Goal: Information Seeking & Learning: Learn about a topic

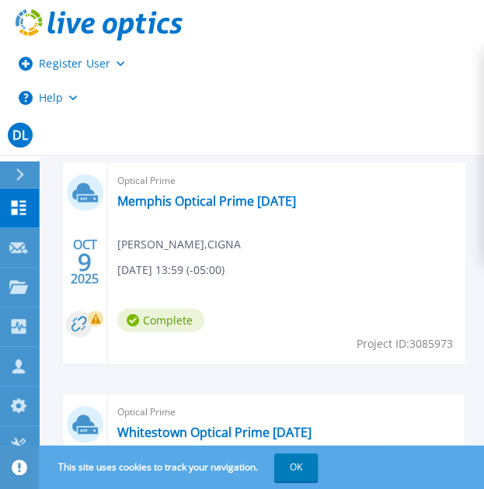
scroll to position [621, 0]
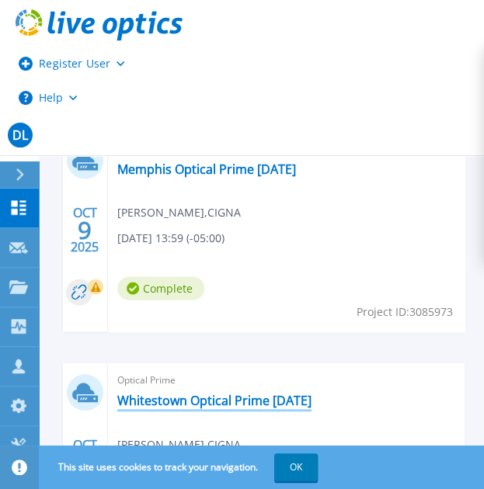
click at [213, 393] on link "Whitestown Optical Prime 10-08-2025" at bounding box center [214, 401] width 194 height 16
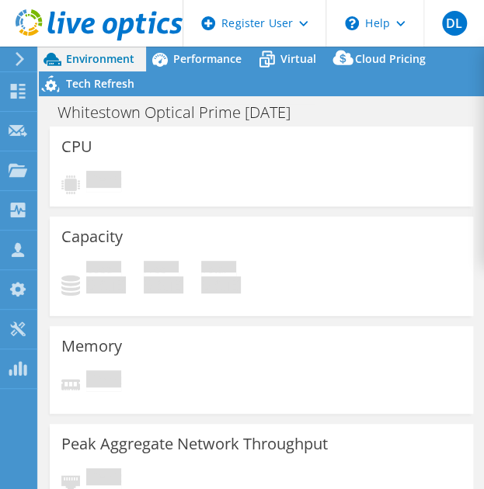
select select "USD"
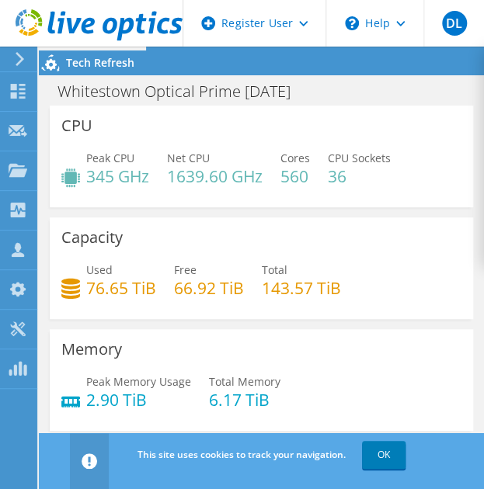
scroll to position [62, 0]
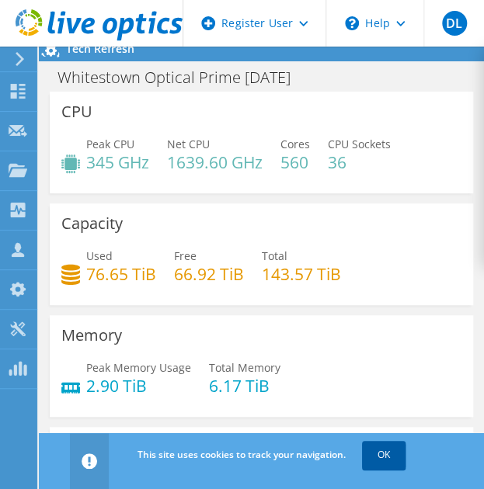
click at [380, 459] on link "OK" at bounding box center [383, 455] width 43 height 28
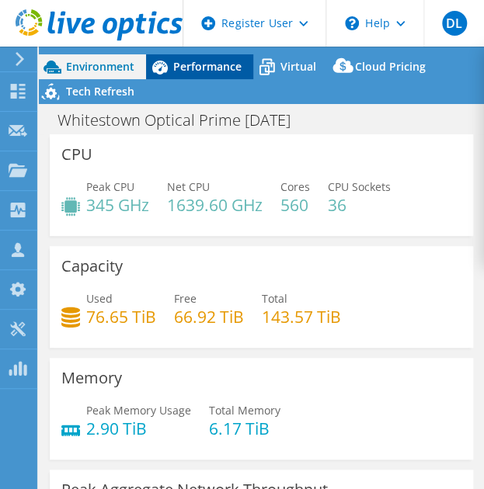
scroll to position [0, 0]
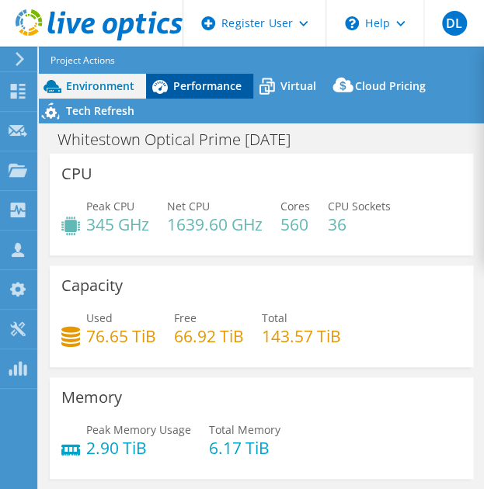
click at [200, 88] on span "Performance" at bounding box center [207, 85] width 68 height 15
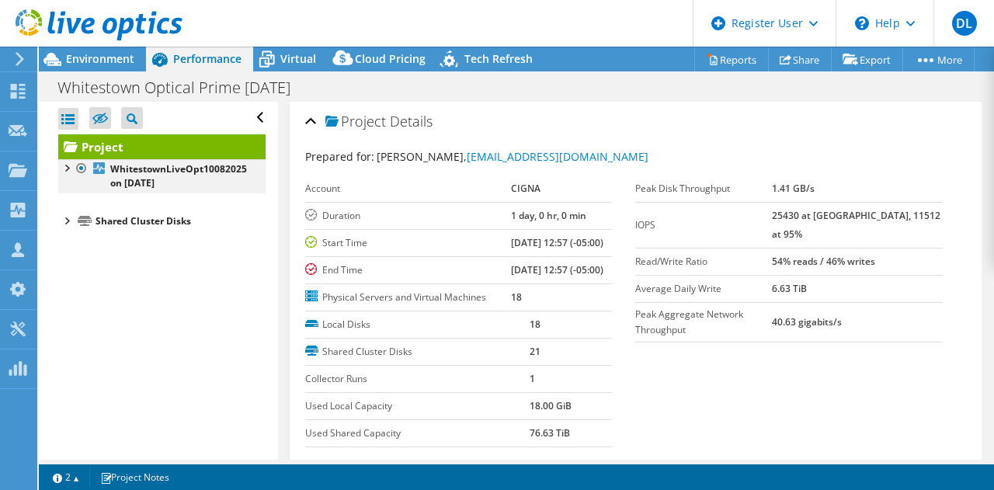
click at [65, 168] on div at bounding box center [66, 167] width 16 height 16
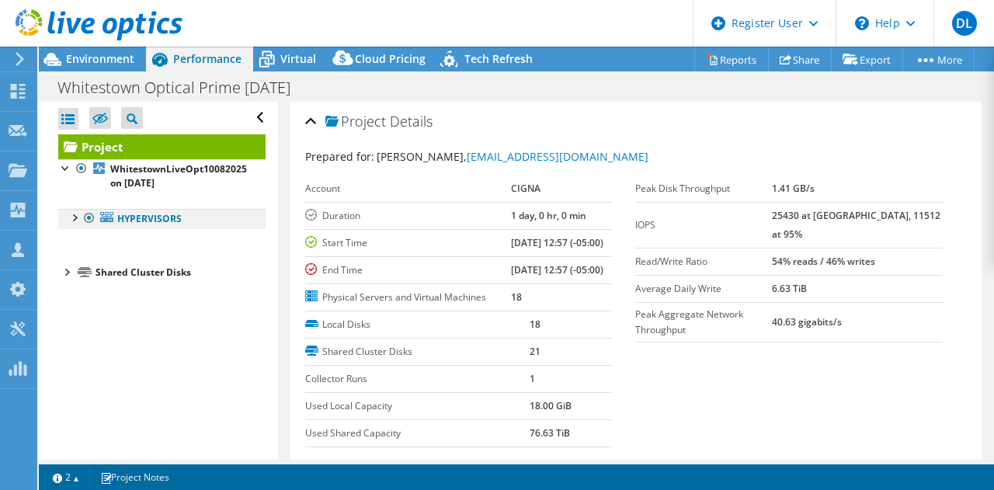
click at [70, 214] on div at bounding box center [74, 217] width 16 height 16
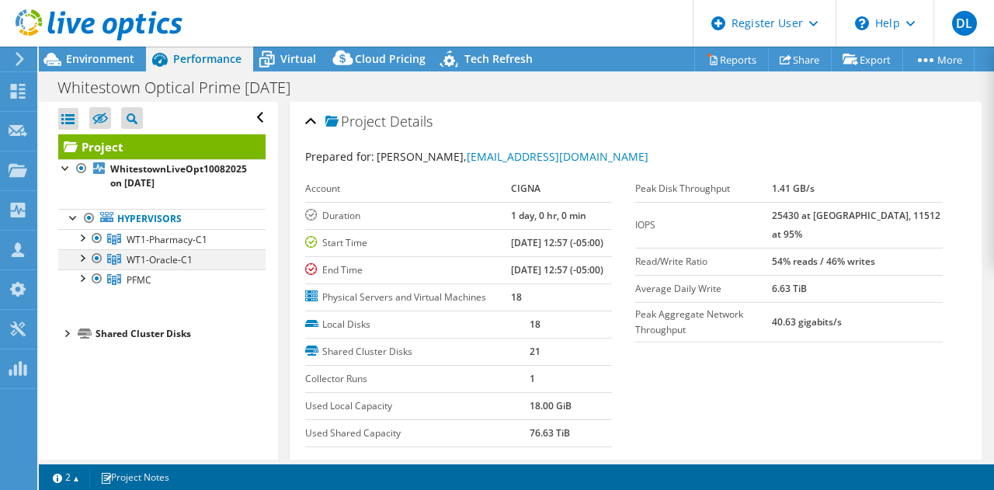
click at [93, 257] on div at bounding box center [97, 258] width 16 height 19
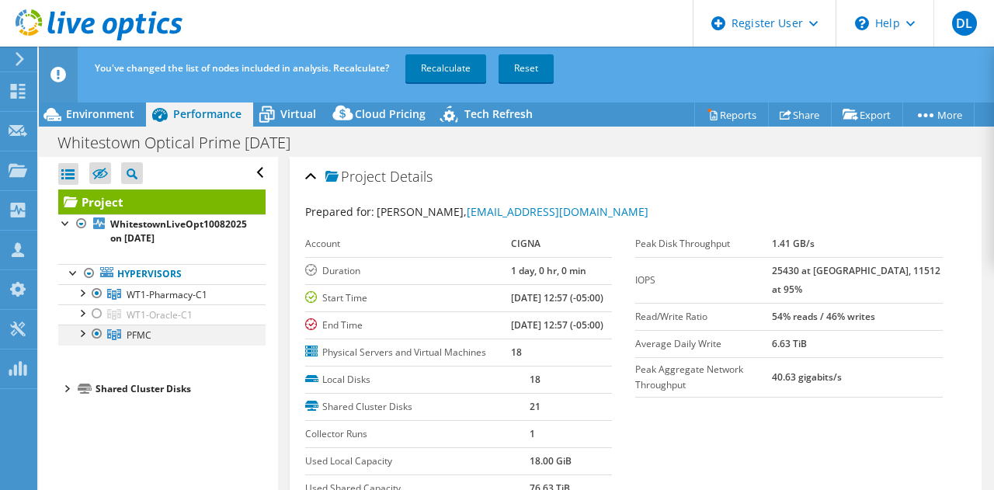
click at [94, 332] on div at bounding box center [97, 334] width 16 height 19
click at [478, 68] on link "Recalculate" at bounding box center [445, 68] width 81 height 28
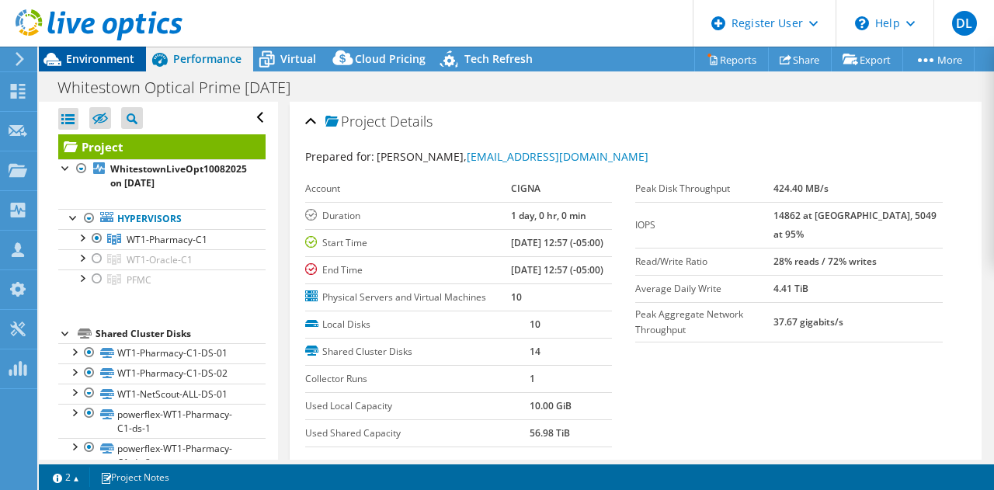
click at [104, 61] on span "Environment" at bounding box center [100, 58] width 68 height 15
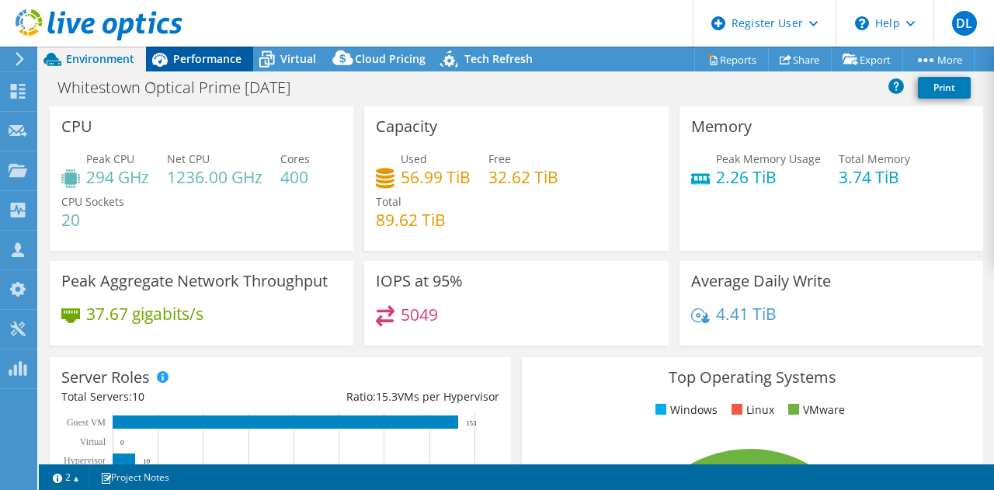
click at [216, 64] on span "Performance" at bounding box center [207, 58] width 68 height 15
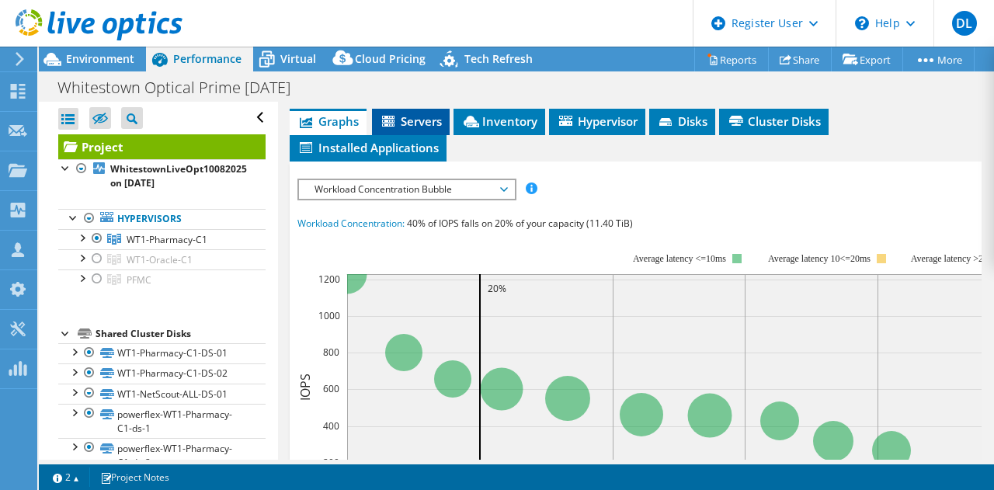
scroll to position [384, 0]
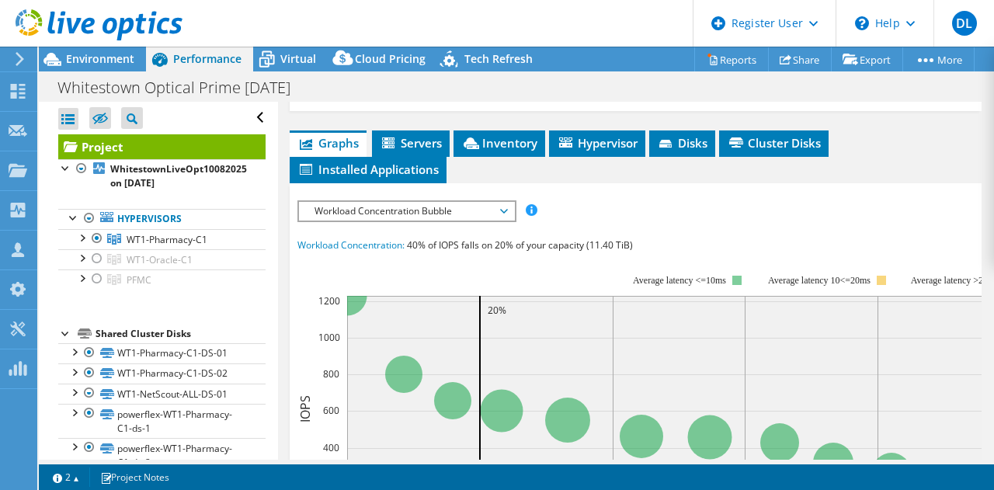
click at [388, 221] on span "Workload Concentration Bubble" at bounding box center [407, 211] width 200 height 19
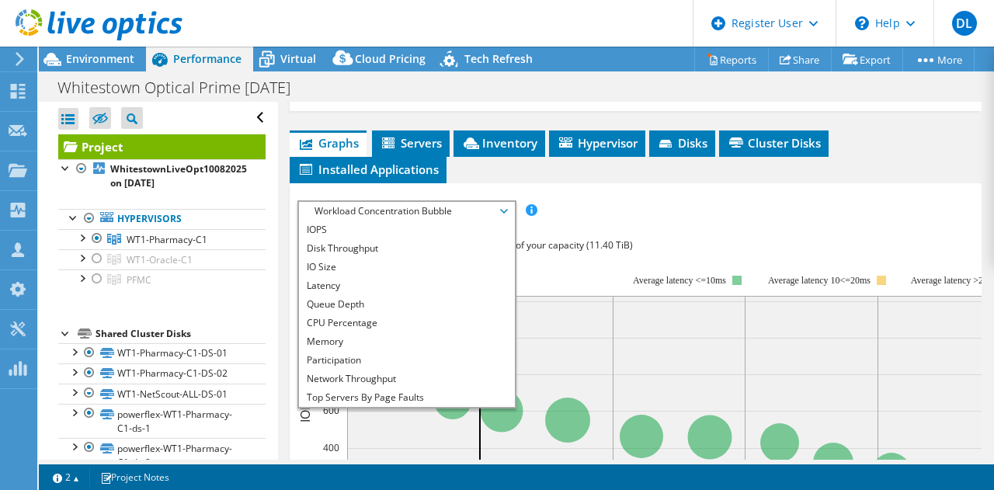
click at [321, 151] on span "Graphs" at bounding box center [327, 143] width 61 height 16
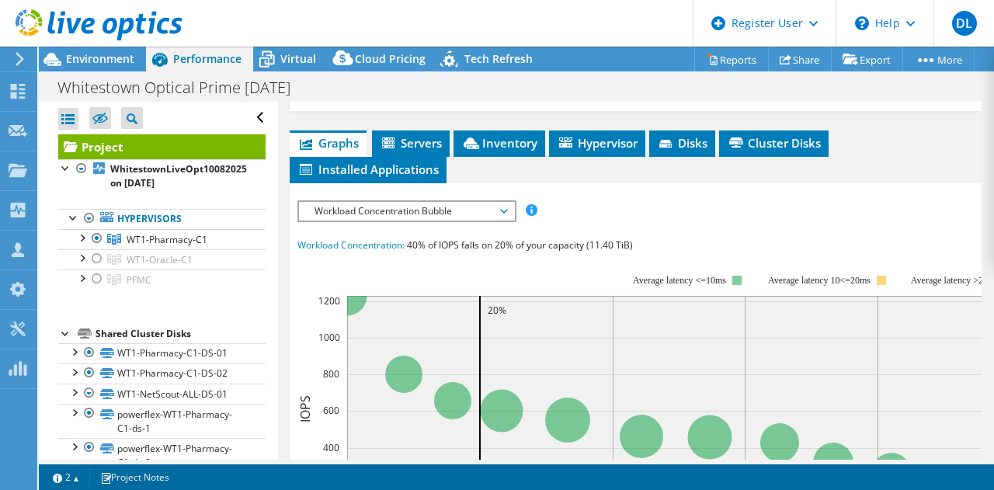
click at [329, 151] on span "Graphs" at bounding box center [327, 143] width 61 height 16
click at [401, 221] on span "Workload Concentration Bubble" at bounding box center [407, 211] width 200 height 19
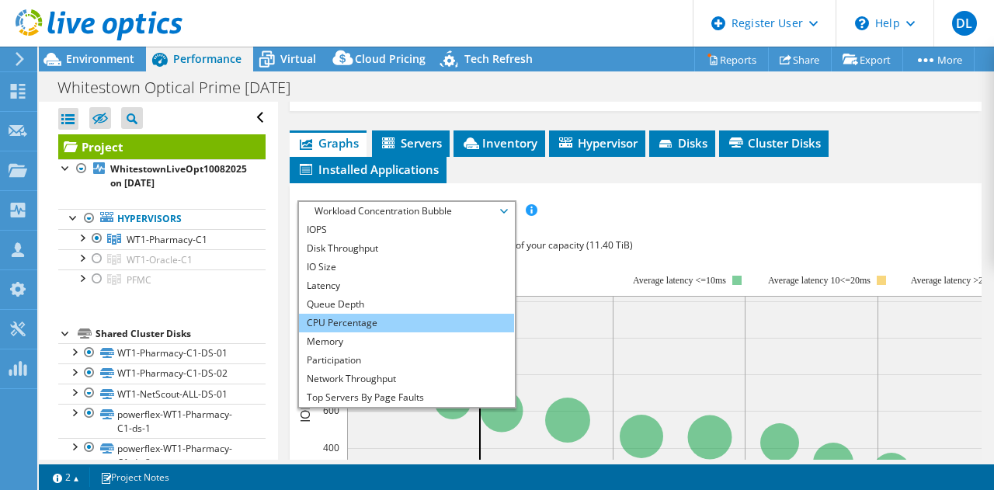
click at [358, 332] on li "CPU Percentage" at bounding box center [406, 323] width 215 height 19
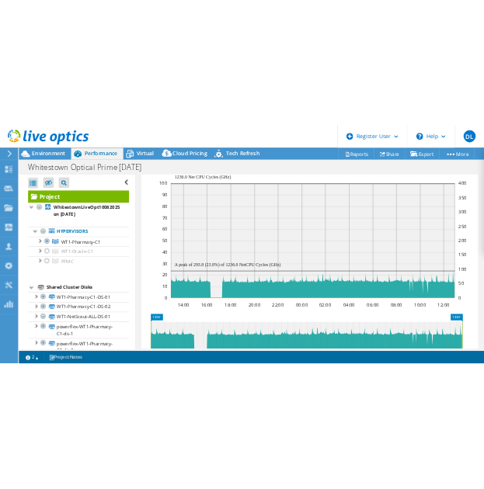
scroll to position [502, 0]
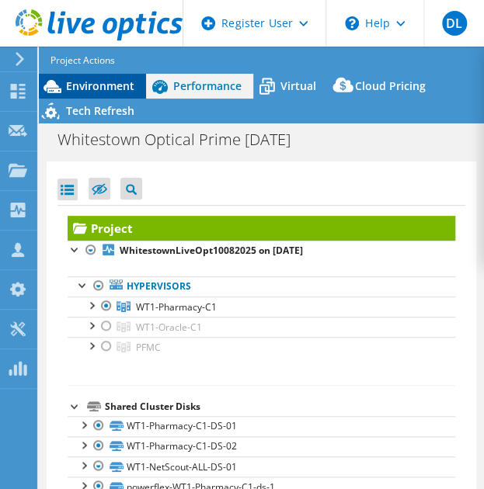
click at [113, 85] on span "Environment" at bounding box center [100, 85] width 68 height 15
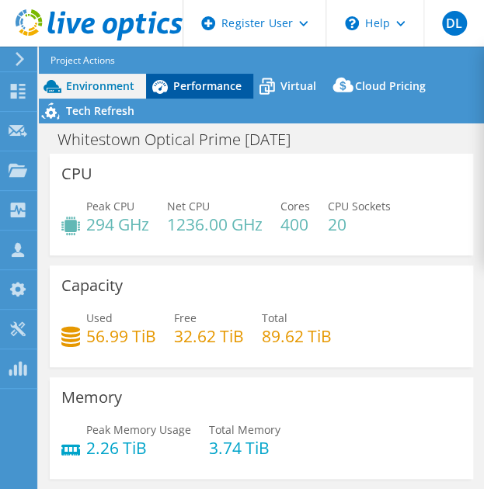
click at [193, 85] on span "Performance" at bounding box center [207, 85] width 68 height 15
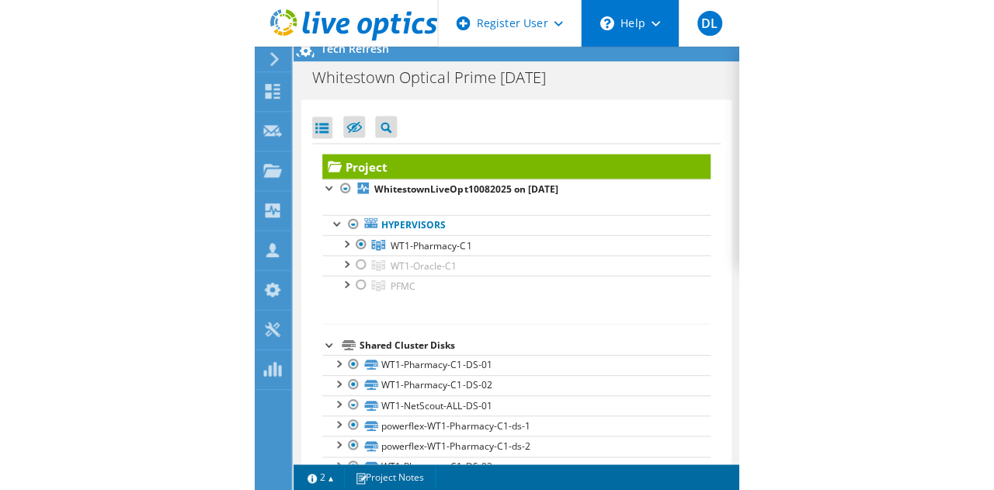
scroll to position [0, 0]
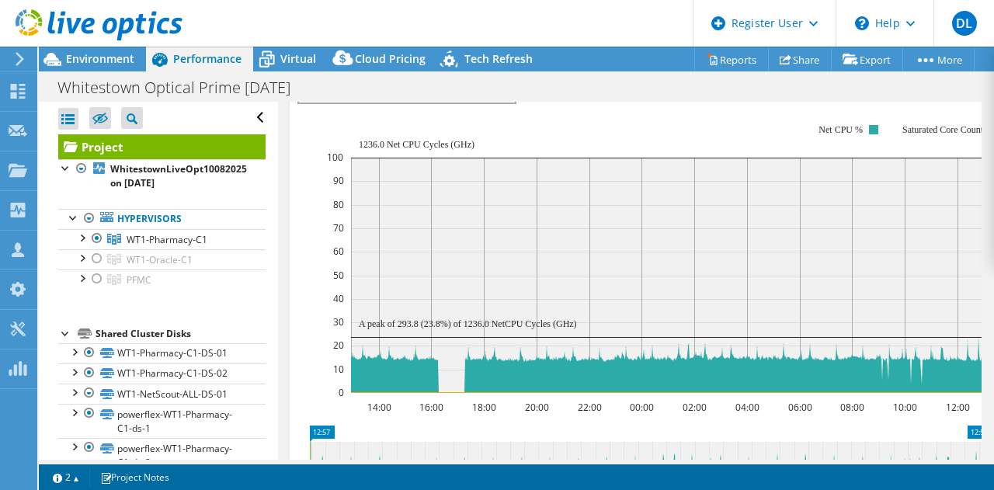
click at [483, 102] on span "CPU Percentage" at bounding box center [406, 93] width 215 height 19
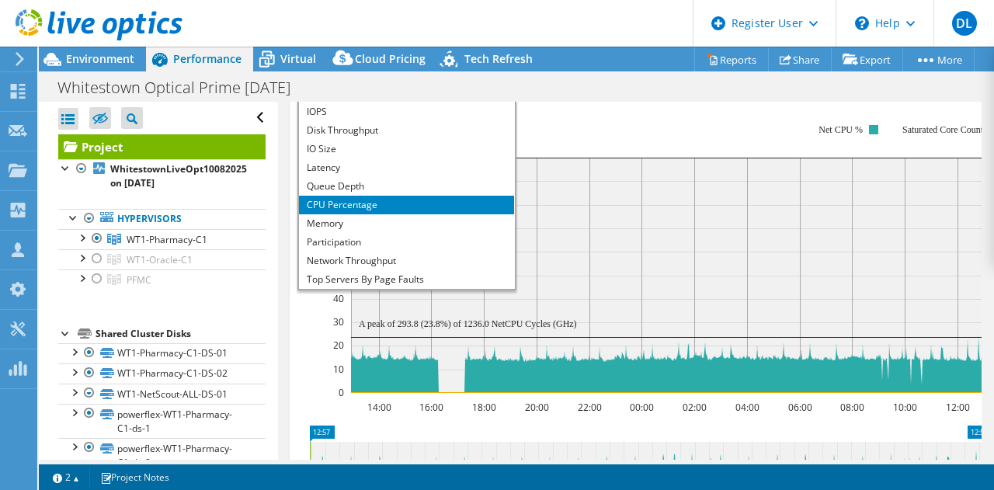
drag, startPoint x: 429, startPoint y: 246, endPoint x: 645, endPoint y: 210, distance: 219.6
click at [431, 214] on li "CPU Percentage" at bounding box center [406, 205] width 215 height 19
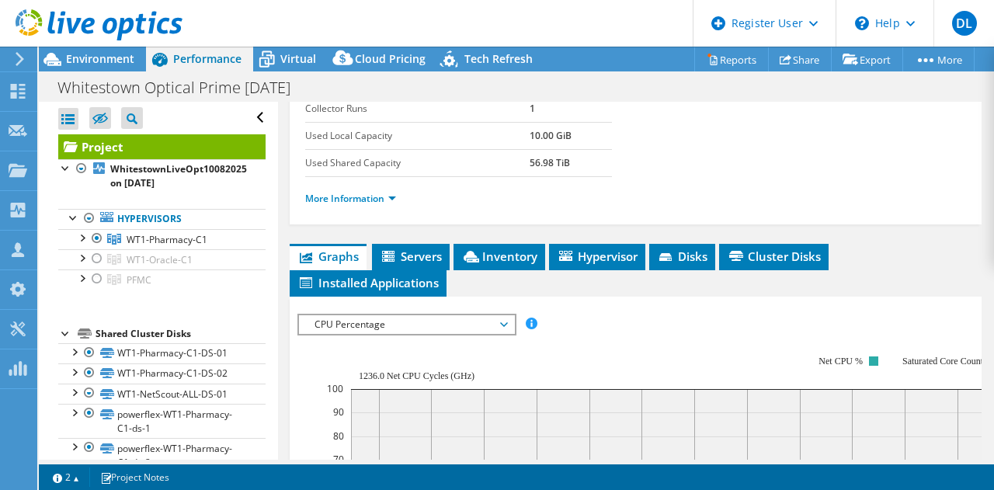
scroll to position [269, 0]
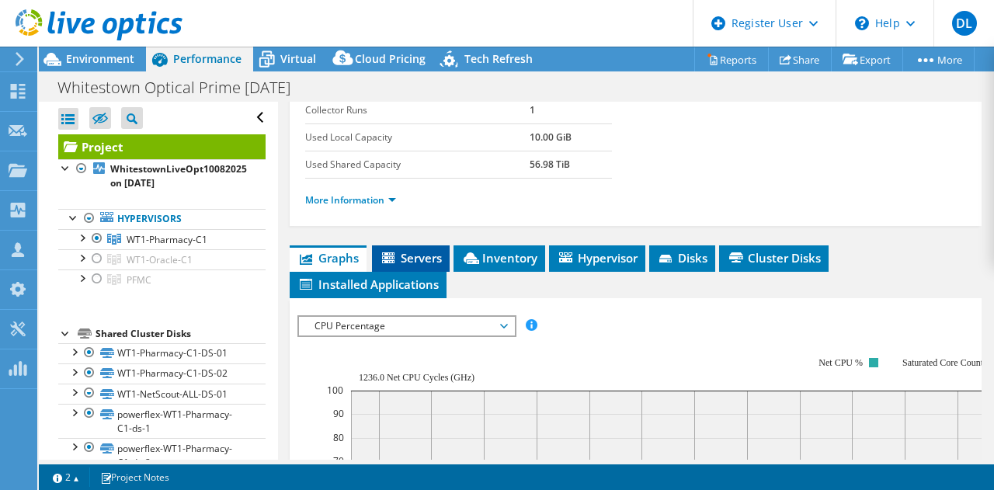
click at [420, 266] on span "Servers" at bounding box center [411, 258] width 62 height 16
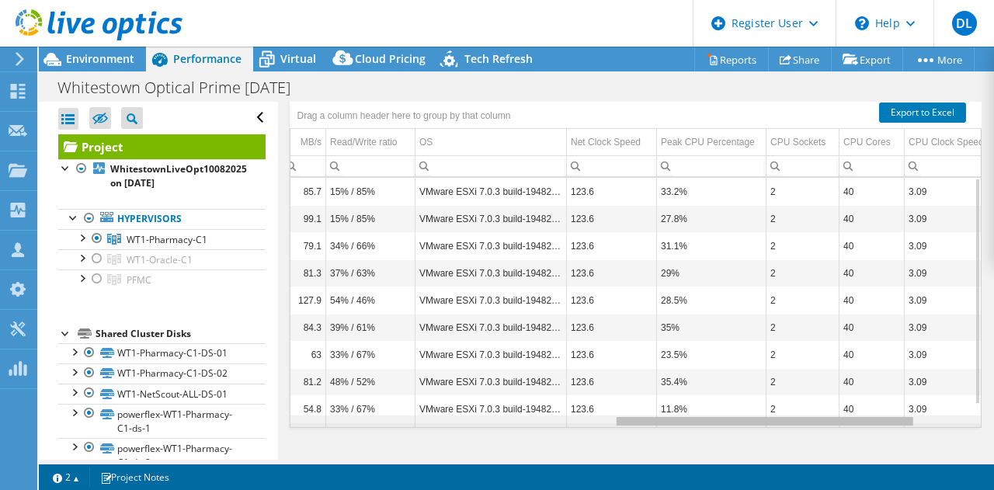
scroll to position [0, 0]
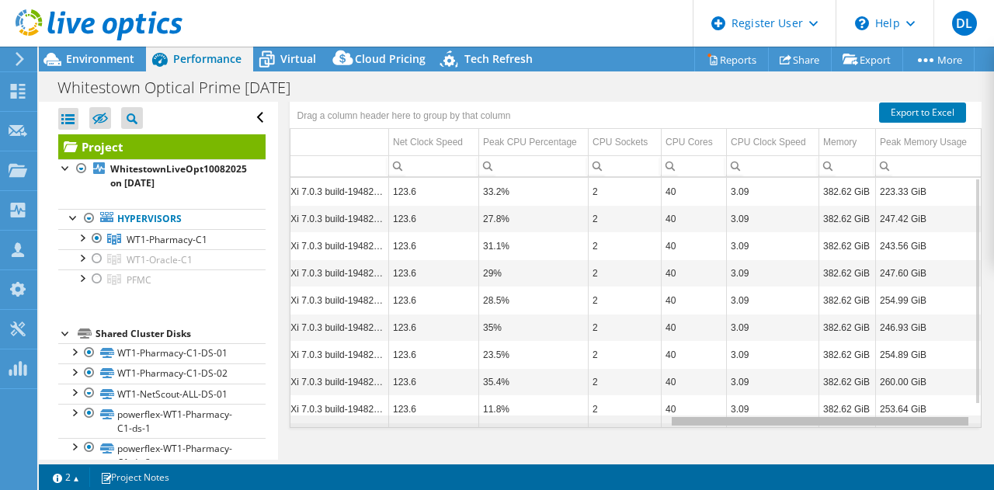
drag, startPoint x: 506, startPoint y: 434, endPoint x: 971, endPoint y: 453, distance: 464.7
click at [483, 453] on body "DL Dell User [PERSON_NAME] [PERSON_NAME][EMAIL_ADDRESS][PERSON_NAME][DOMAIN_NAM…" at bounding box center [497, 245] width 994 height 490
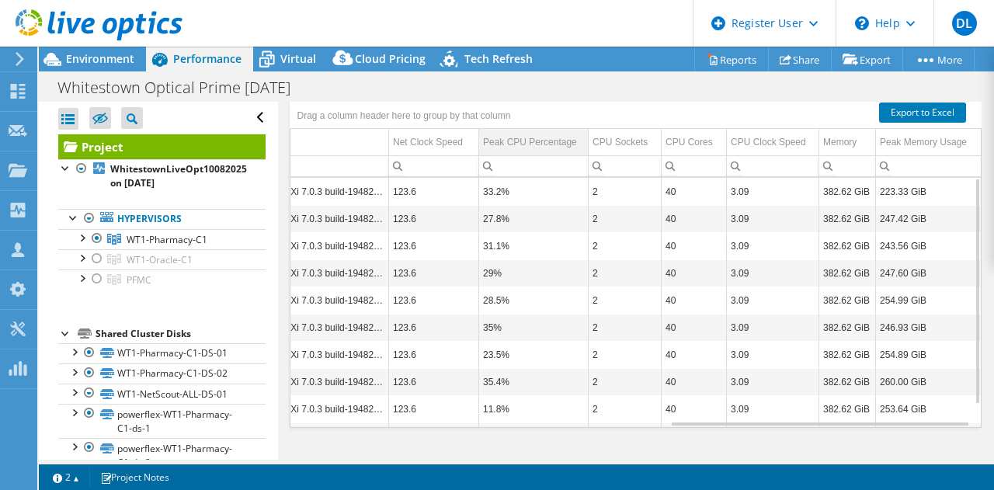
click at [483, 151] on div "Peak CPU Percentage" at bounding box center [530, 142] width 94 height 19
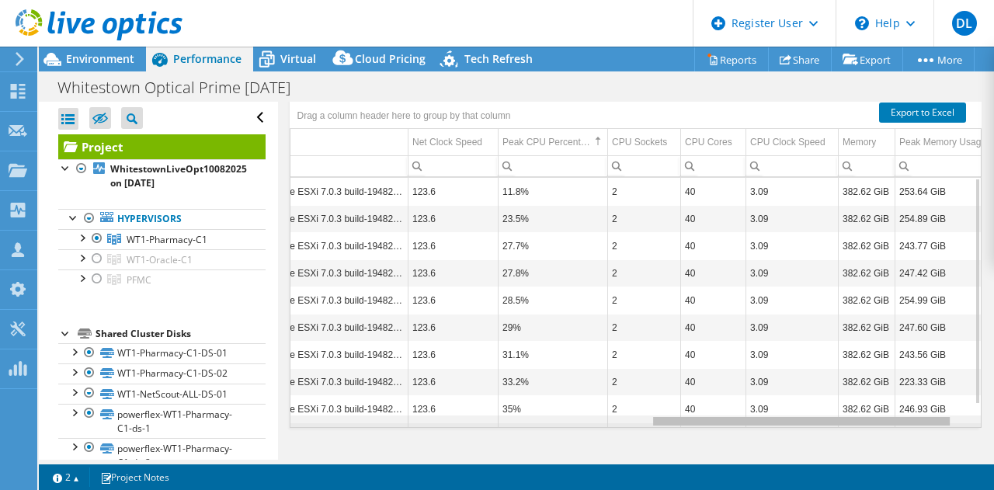
scroll to position [0, 811]
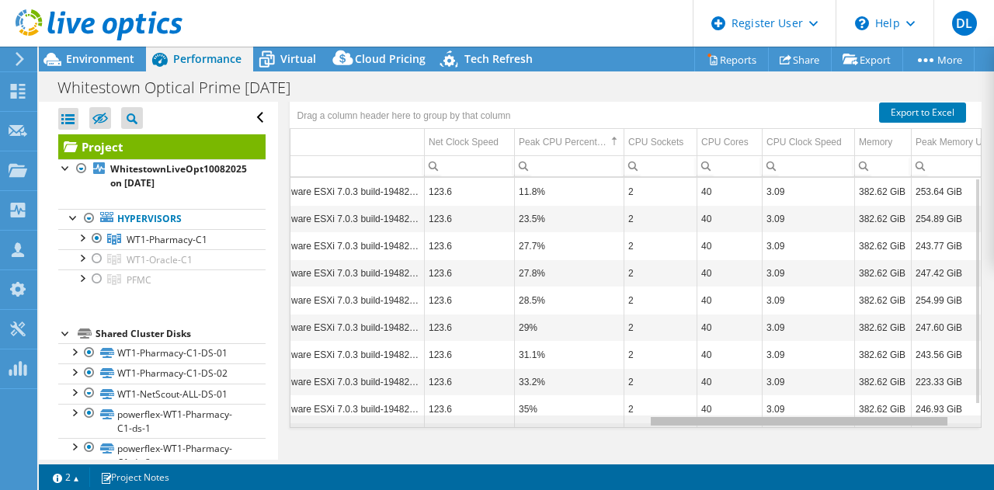
drag, startPoint x: 701, startPoint y: 436, endPoint x: 673, endPoint y: 436, distance: 28.0
click at [483, 436] on body "DL Dell User [PERSON_NAME] [PERSON_NAME][EMAIL_ADDRESS][PERSON_NAME][DOMAIN_NAM…" at bounding box center [497, 245] width 994 height 490
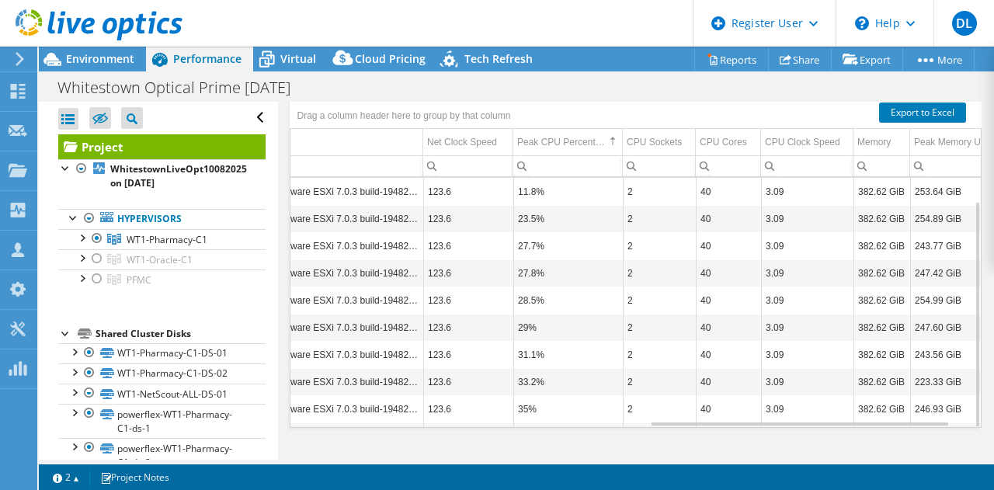
scroll to position [26, 813]
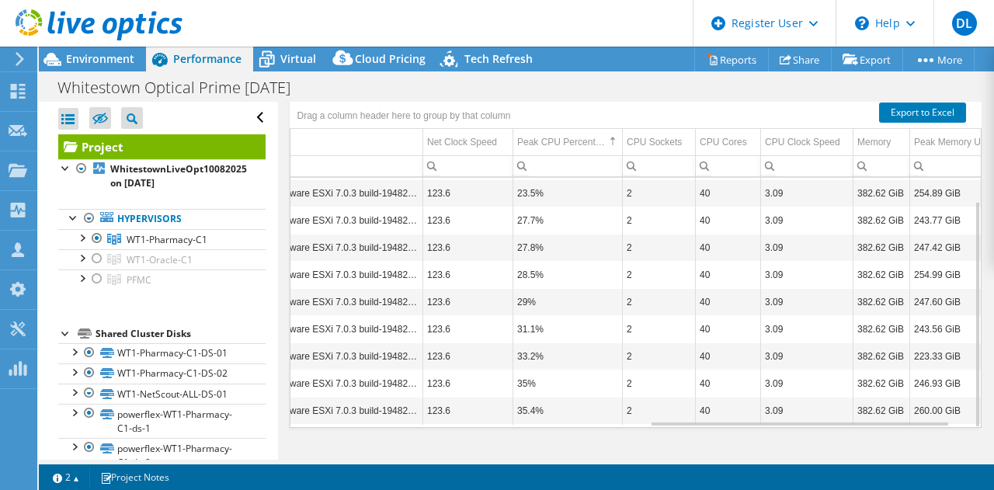
click at [483, 167] on input "Column Peak CPU Percentage, Filter cell" at bounding box center [567, 166] width 109 height 20
click at [483, 149] on div "Peak CPU Percentage" at bounding box center [561, 142] width 88 height 19
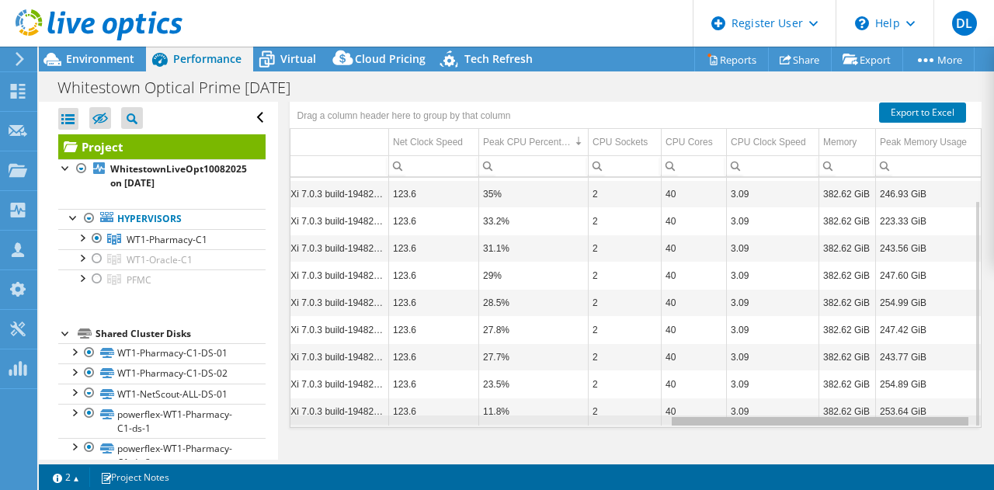
drag, startPoint x: 627, startPoint y: 423, endPoint x: 756, endPoint y: 426, distance: 128.2
click at [483, 426] on body "DL Dell User [PERSON_NAME] [PERSON_NAME][EMAIL_ADDRESS][PERSON_NAME][DOMAIN_NAM…" at bounding box center [497, 245] width 994 height 490
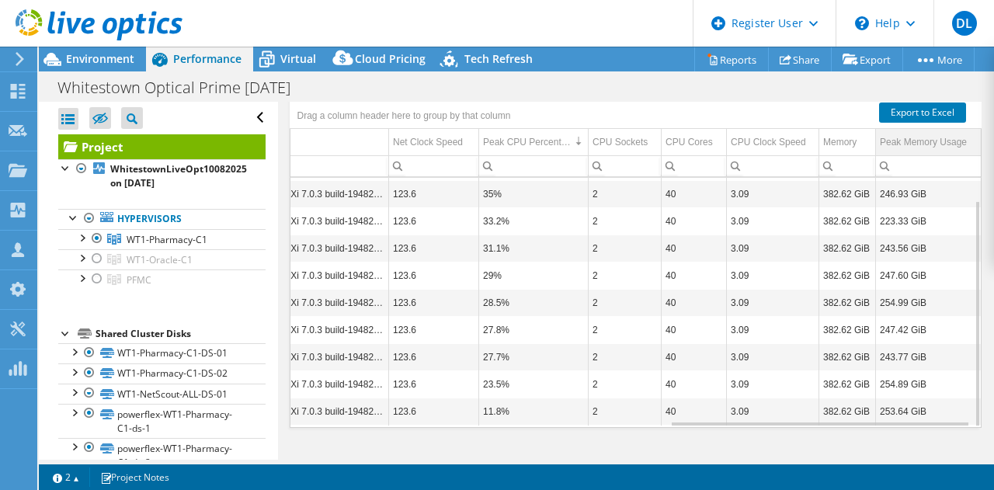
click at [483, 137] on div "Peak Memory Usage" at bounding box center [923, 142] width 87 height 19
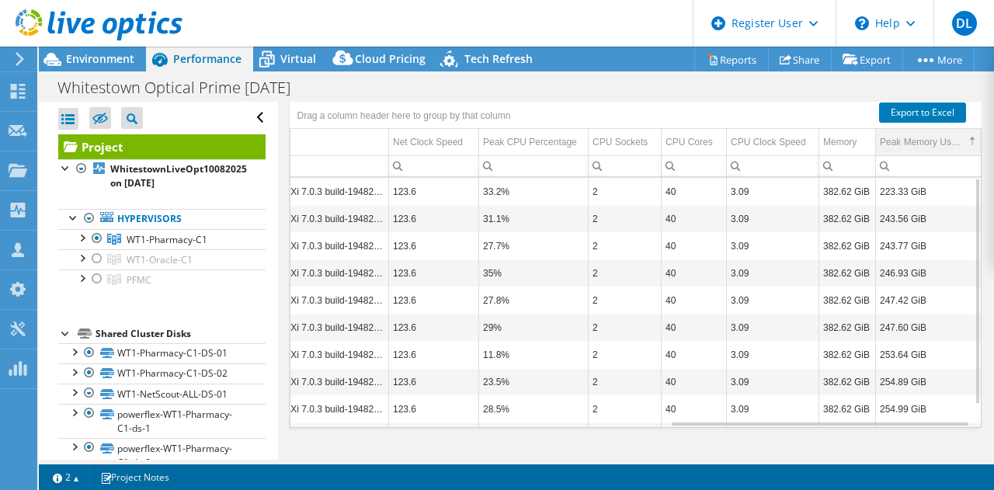
click at [483, 137] on div "Peak Memory Usage" at bounding box center [922, 142] width 85 height 19
click at [113, 60] on span "Environment" at bounding box center [100, 58] width 68 height 15
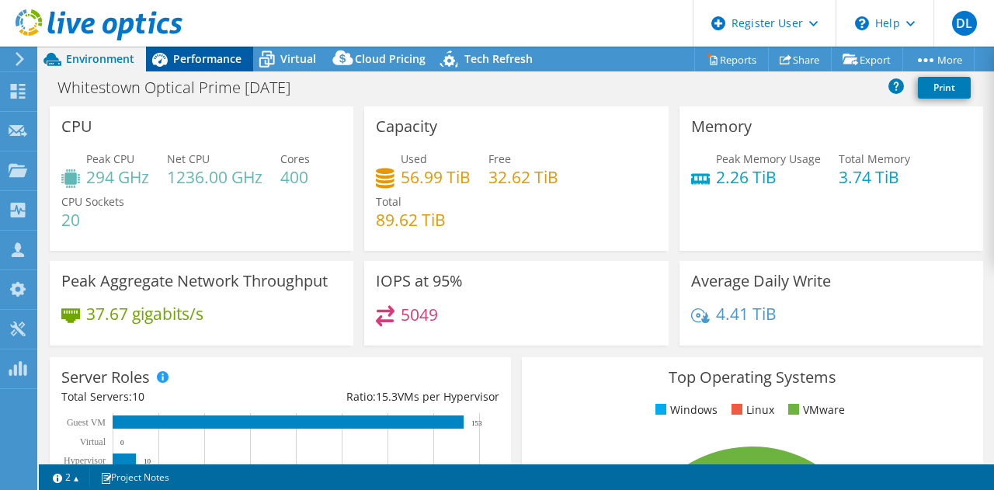
click at [196, 56] on span "Performance" at bounding box center [207, 58] width 68 height 15
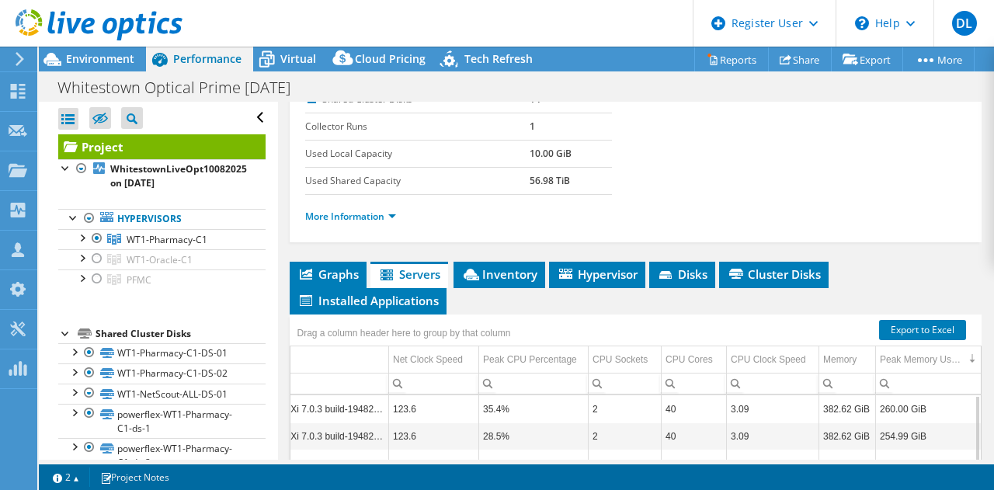
scroll to position [311, 0]
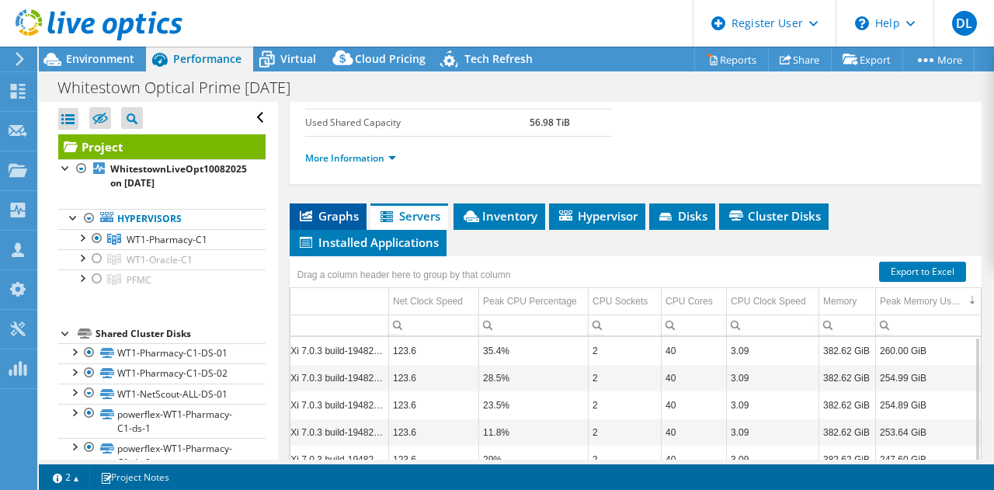
click at [343, 224] on span "Graphs" at bounding box center [327, 216] width 61 height 16
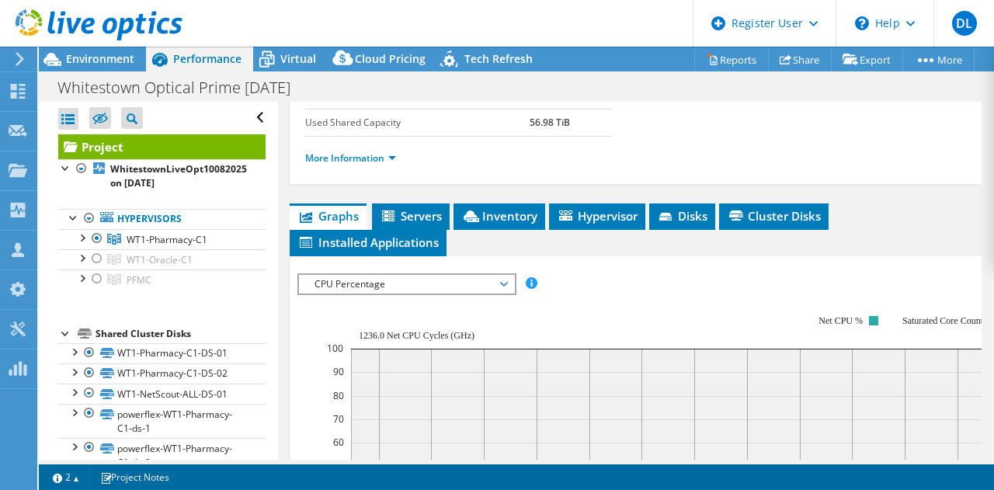
click at [393, 294] on span "CPU Percentage" at bounding box center [407, 284] width 200 height 19
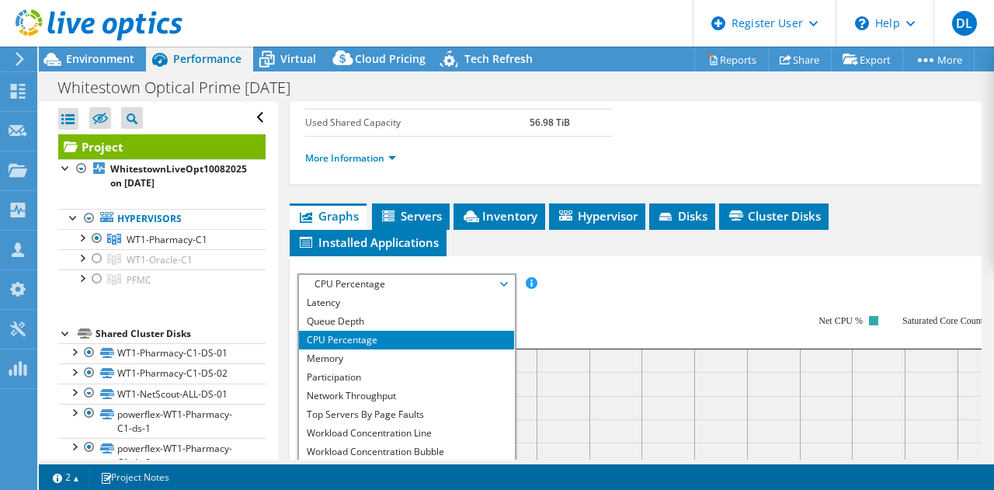
scroll to position [388, 0]
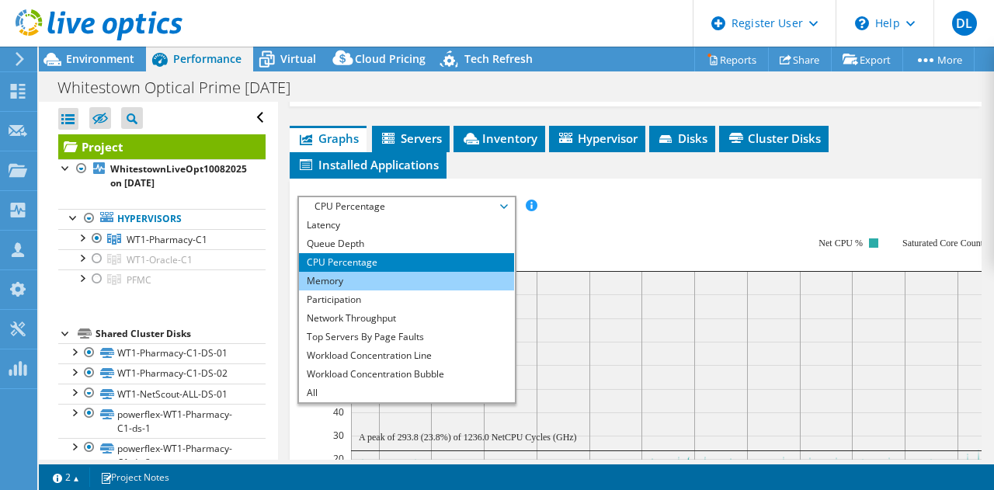
click at [358, 290] on li "Memory" at bounding box center [406, 281] width 215 height 19
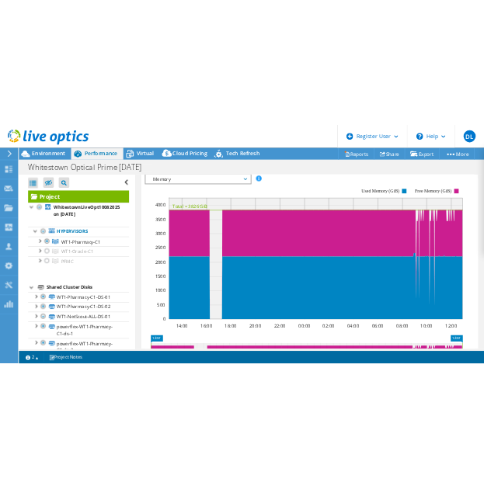
scroll to position [466, 0]
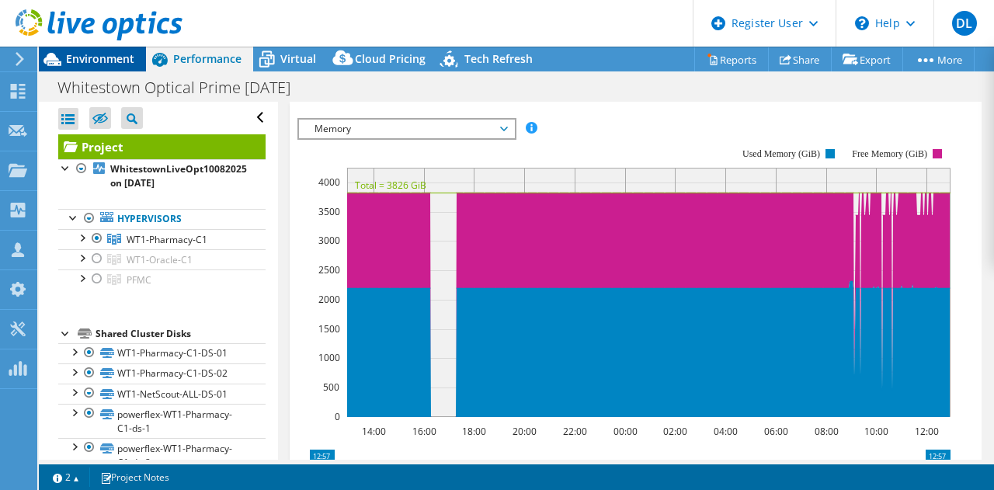
click at [98, 56] on span "Environment" at bounding box center [100, 58] width 68 height 15
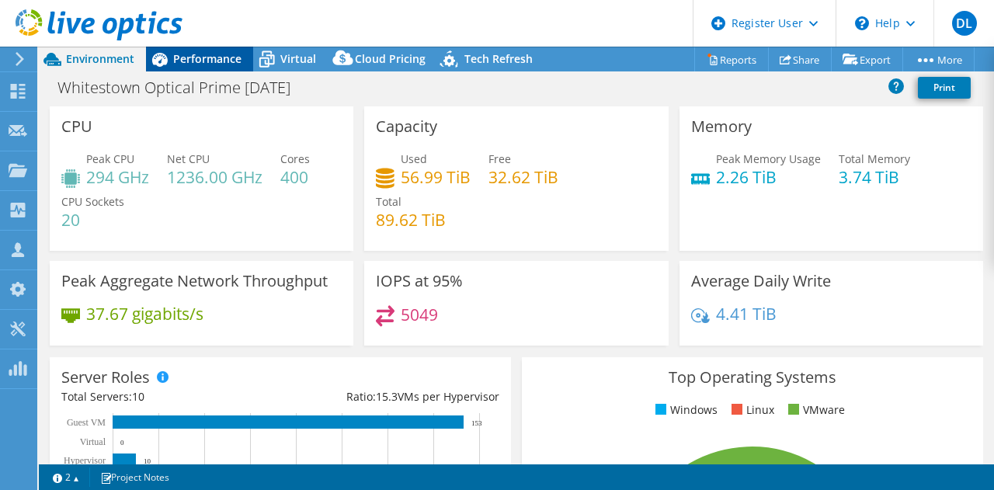
click at [222, 58] on span "Performance" at bounding box center [207, 58] width 68 height 15
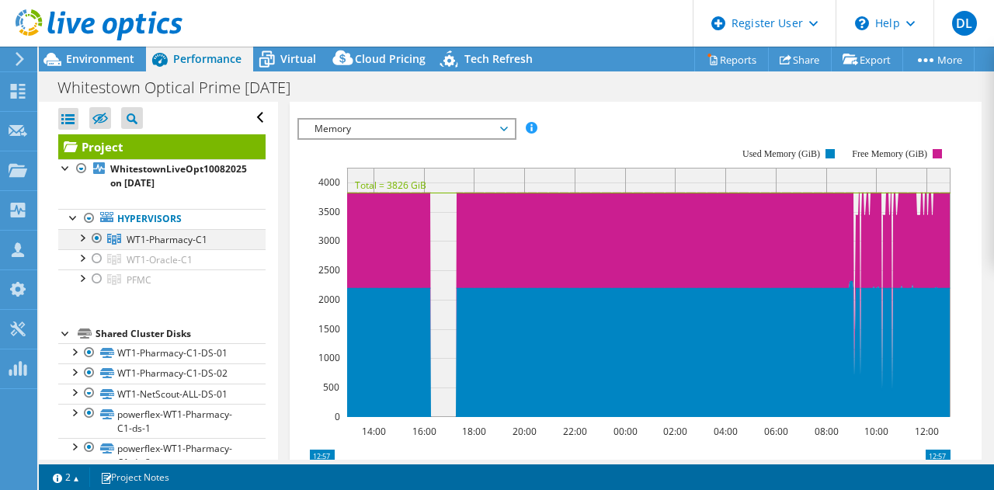
click at [99, 236] on div at bounding box center [97, 238] width 16 height 19
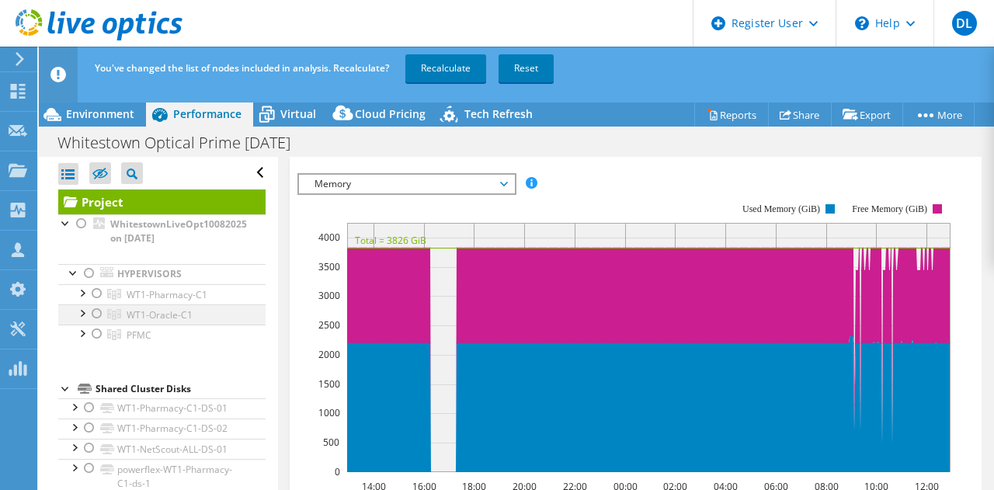
click at [93, 313] on div at bounding box center [97, 313] width 16 height 19
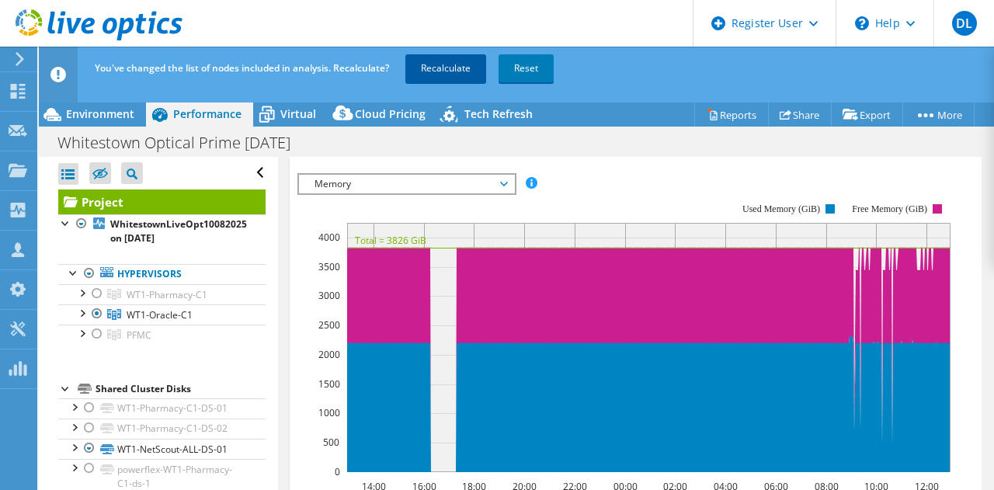
click at [441, 71] on link "Recalculate" at bounding box center [445, 68] width 81 height 28
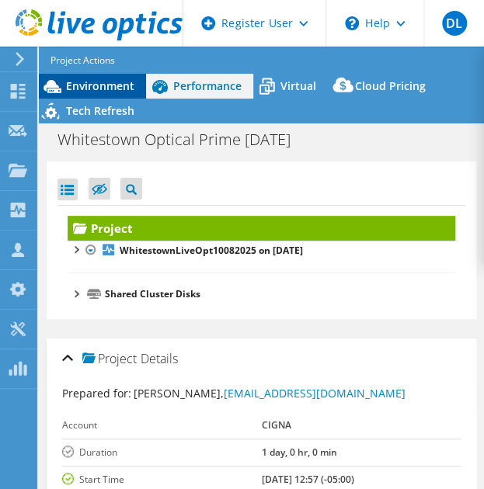
click at [72, 82] on span "Environment" at bounding box center [100, 85] width 68 height 15
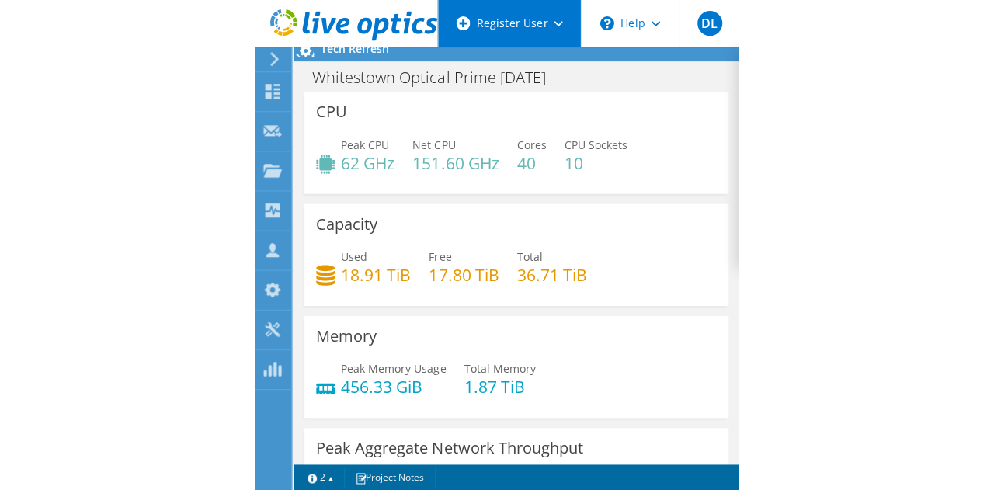
scroll to position [0, 0]
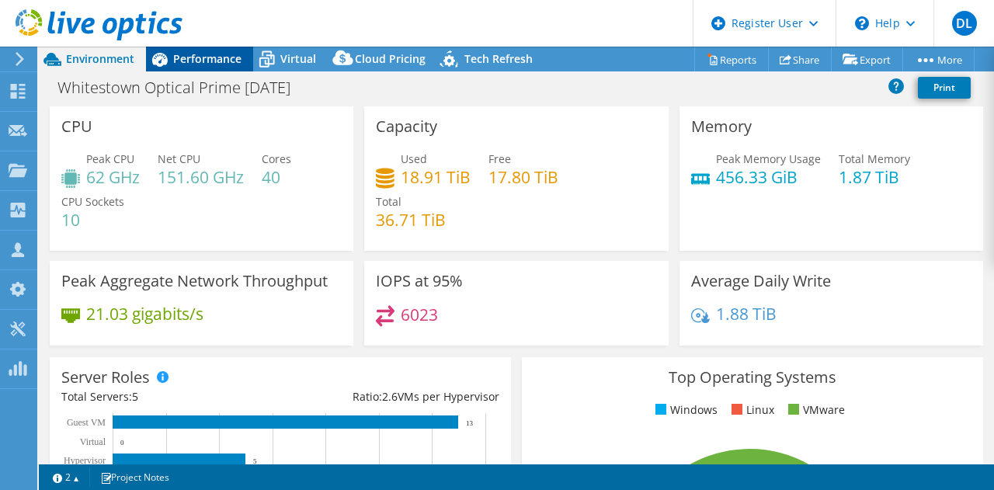
click at [221, 55] on span "Performance" at bounding box center [207, 58] width 68 height 15
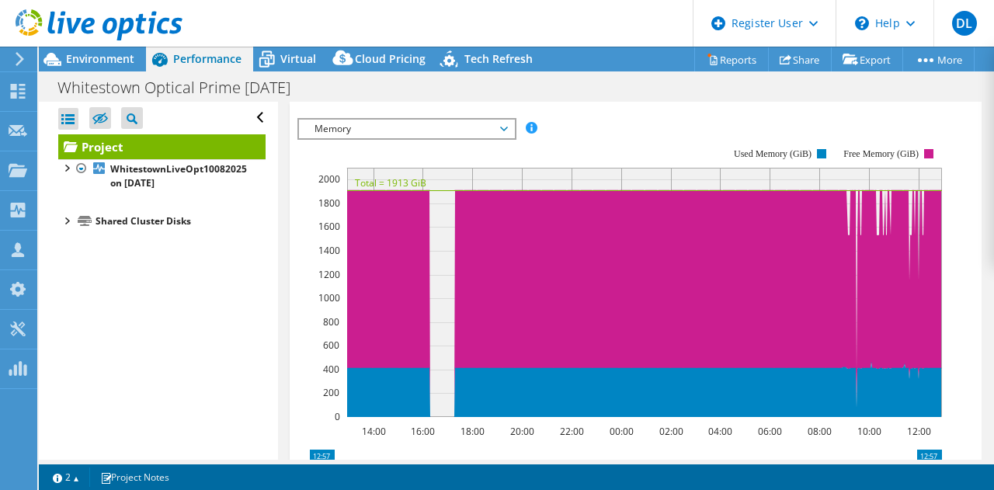
click at [348, 68] on span "Graphs" at bounding box center [327, 61] width 61 height 16
click at [405, 138] on span "Memory" at bounding box center [407, 129] width 200 height 19
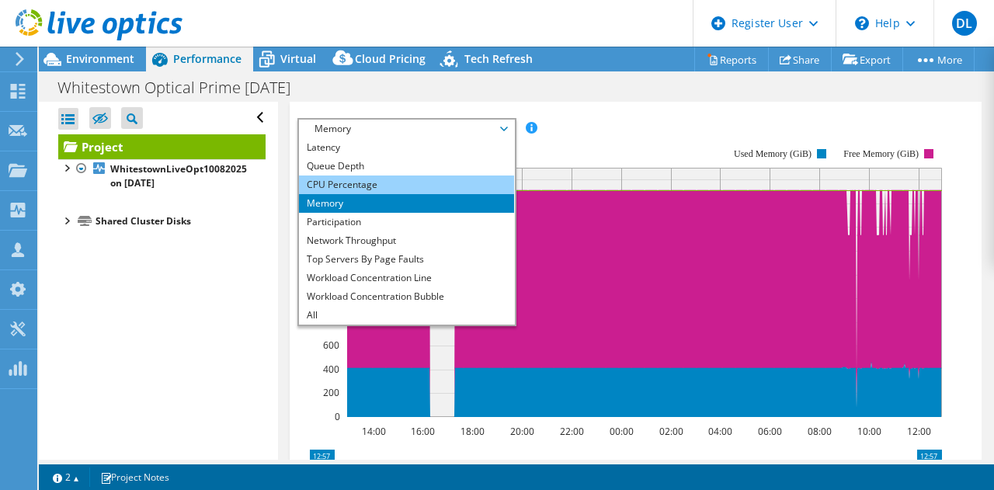
click at [385, 194] on li "CPU Percentage" at bounding box center [406, 184] width 215 height 19
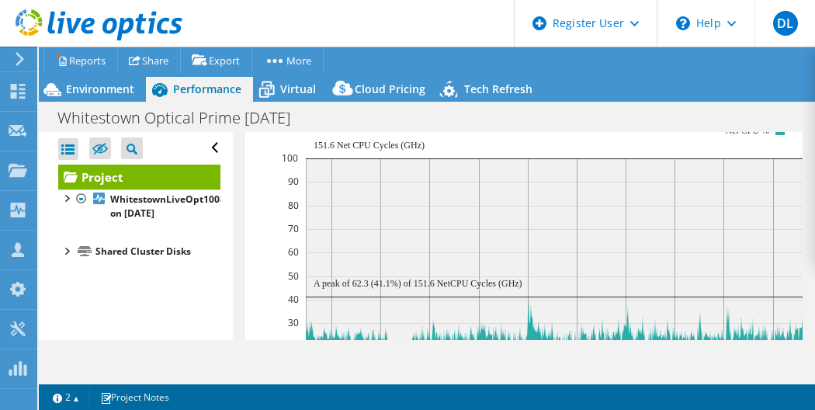
scroll to position [506, 0]
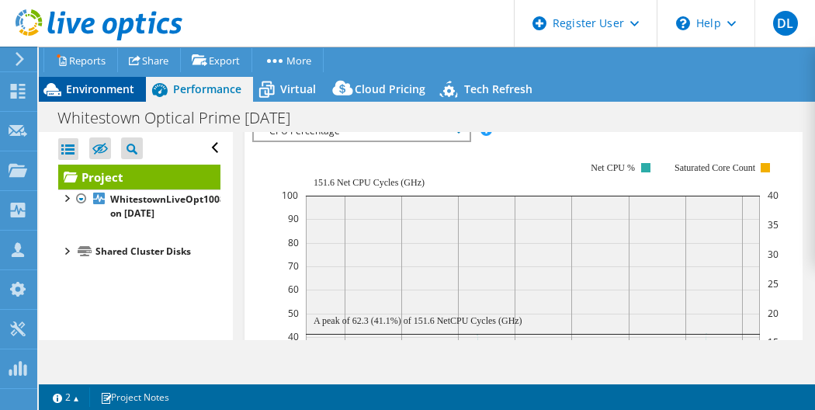
click at [67, 86] on span "Environment" at bounding box center [100, 89] width 68 height 15
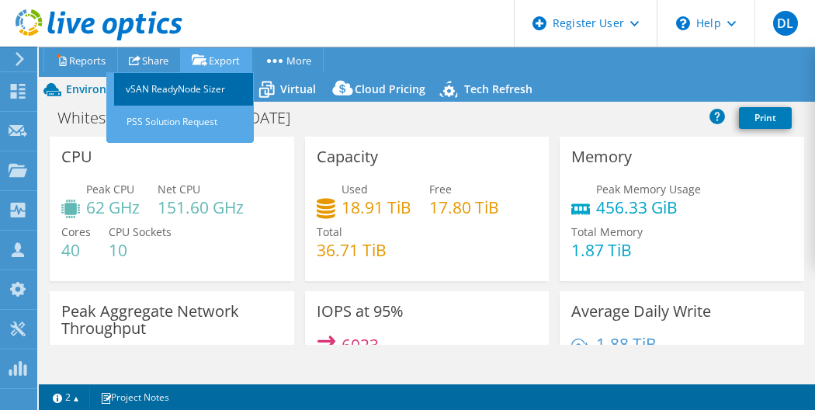
click at [227, 83] on link "vSAN ReadyNode Sizer" at bounding box center [184, 89] width 140 height 33
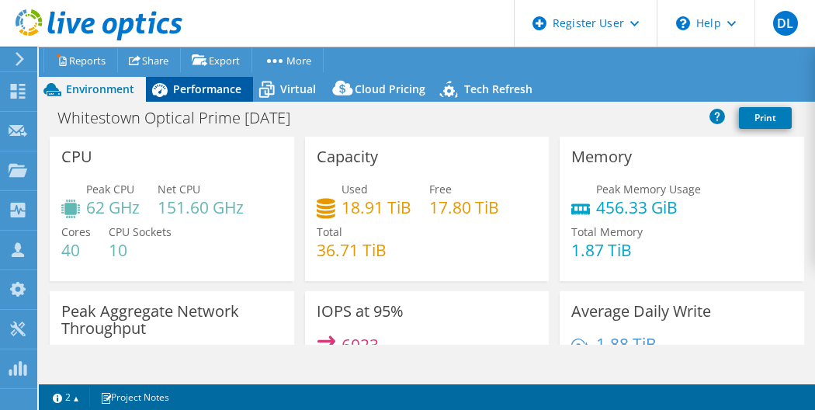
click at [196, 93] on span "Performance" at bounding box center [207, 89] width 68 height 15
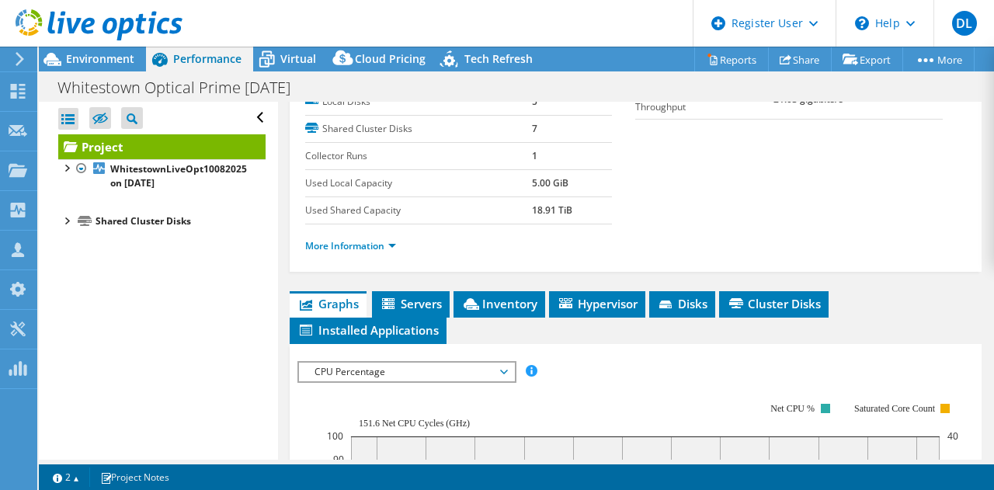
scroll to position [196, 0]
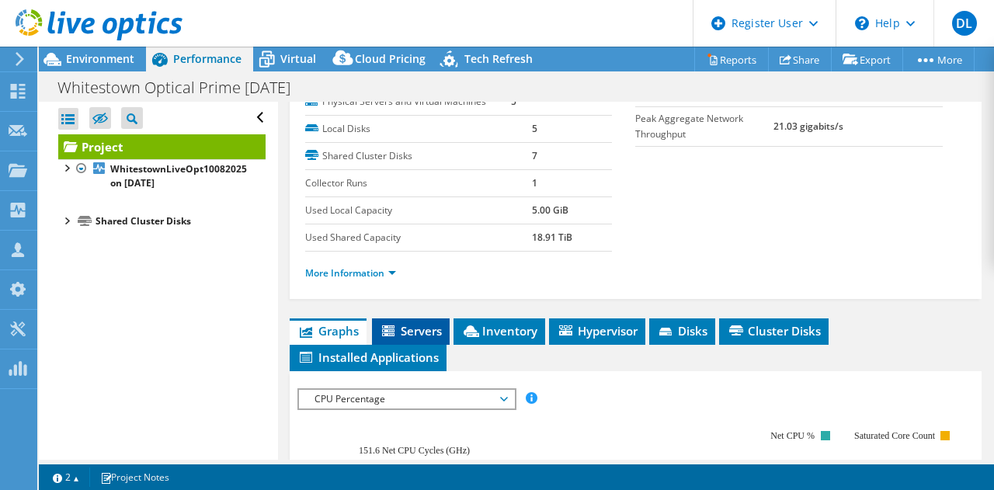
click at [415, 339] on span "Servers" at bounding box center [411, 331] width 62 height 16
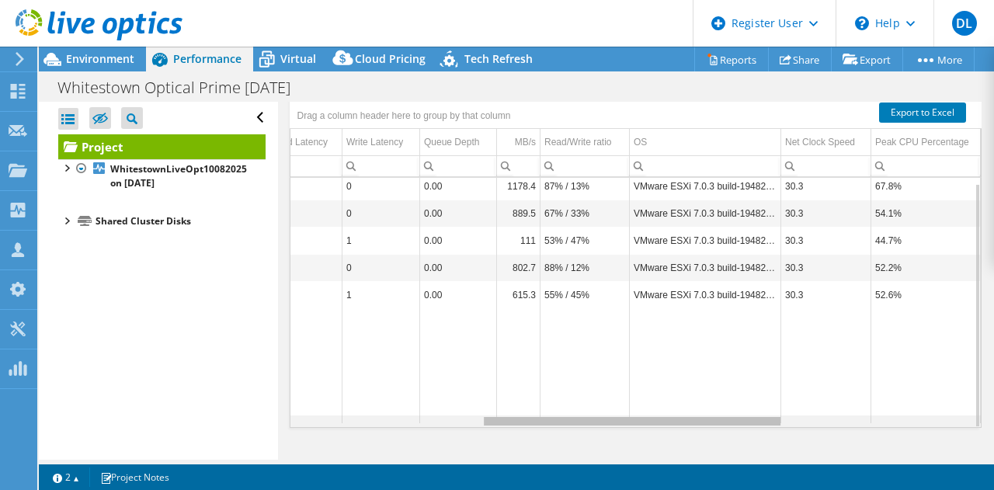
scroll to position [0, 614]
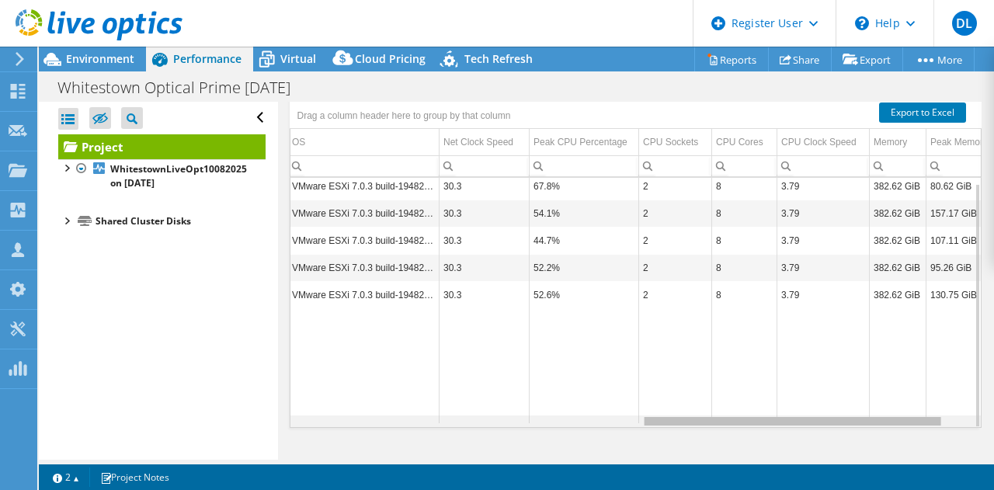
drag, startPoint x: 528, startPoint y: 425, endPoint x: 907, endPoint y: 428, distance: 378.9
click at [483, 428] on body "DL Dell User [PERSON_NAME] [PERSON_NAME][EMAIL_ADDRESS][PERSON_NAME][DOMAIN_NAM…" at bounding box center [497, 245] width 994 height 490
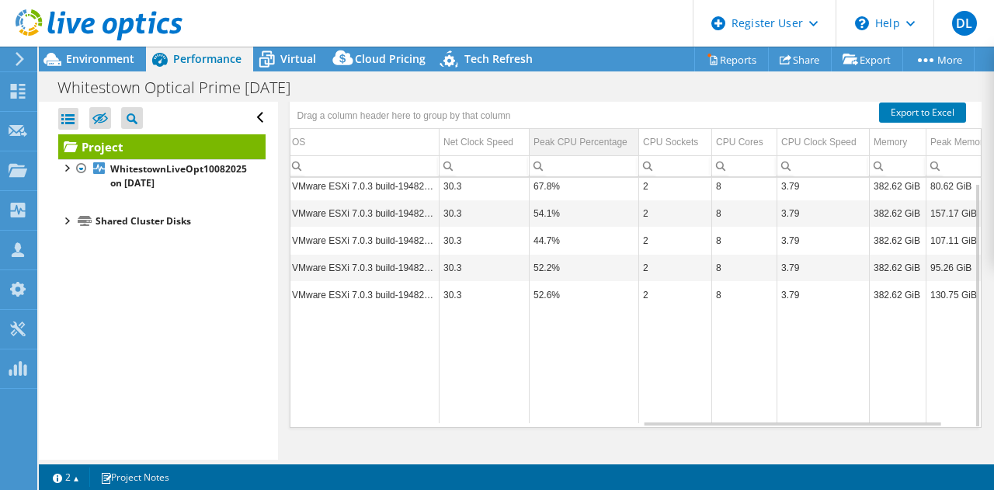
click at [483, 145] on div "Peak CPU Percentage" at bounding box center [580, 142] width 94 height 19
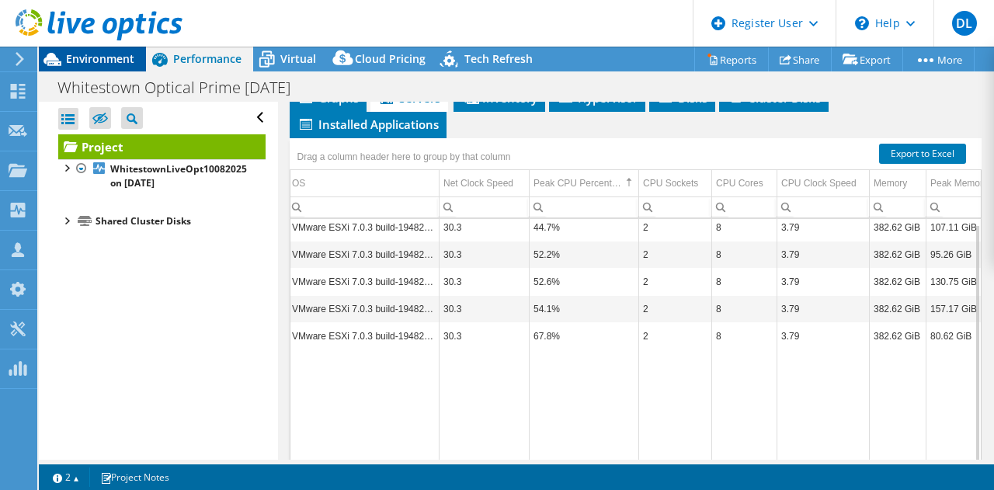
click at [84, 55] on span "Environment" at bounding box center [100, 58] width 68 height 15
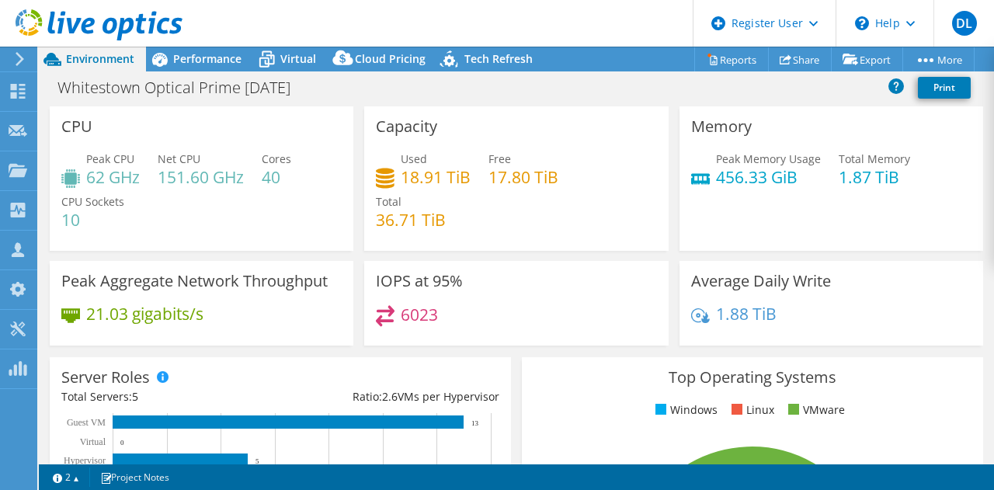
click at [103, 23] on use at bounding box center [99, 24] width 167 height 31
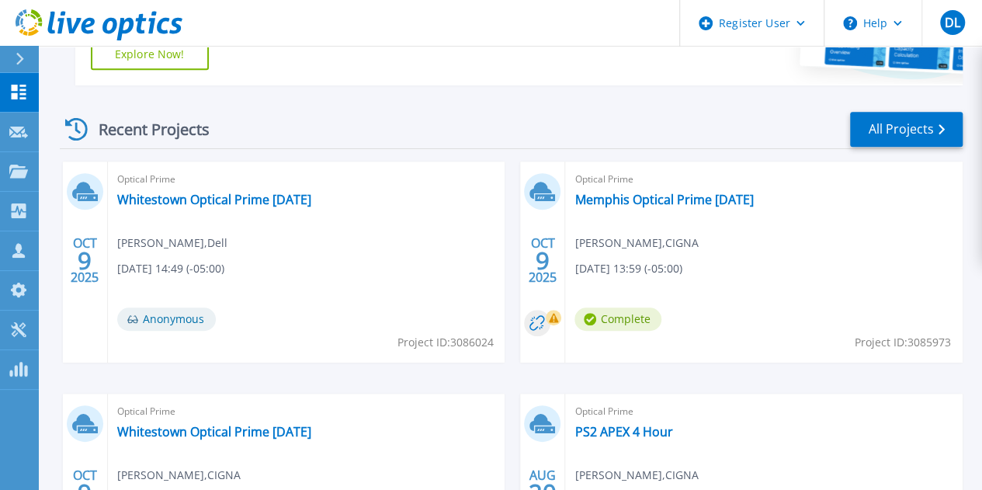
scroll to position [388, 0]
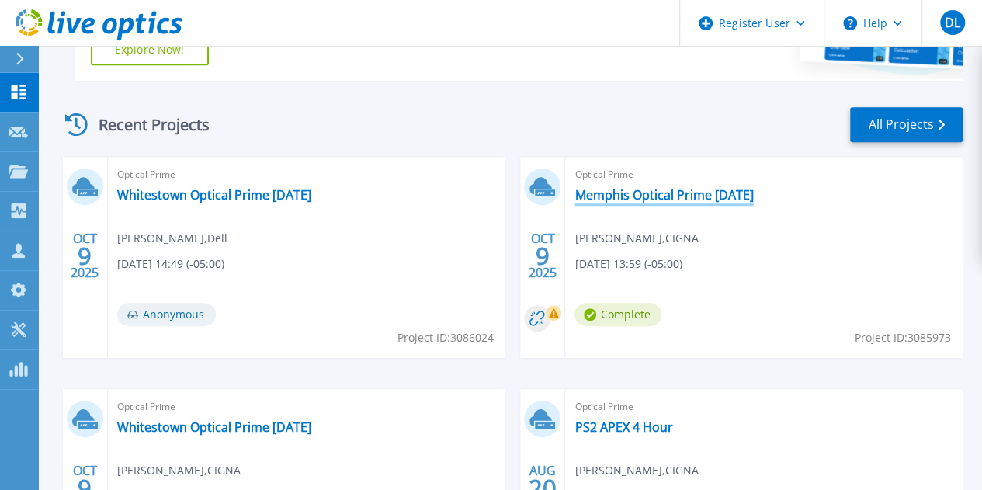
click at [575, 193] on link "Memphis Optical Prime 10-08-2025" at bounding box center [664, 195] width 179 height 16
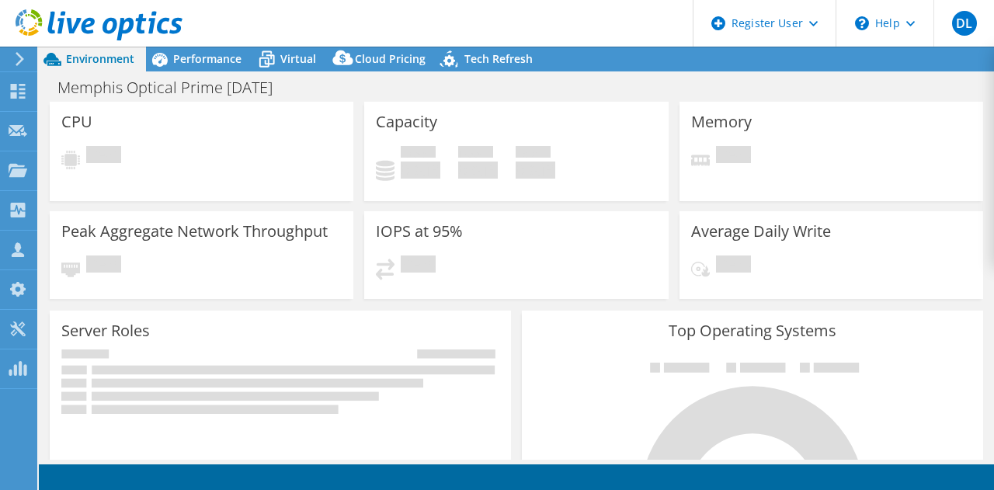
select select "USD"
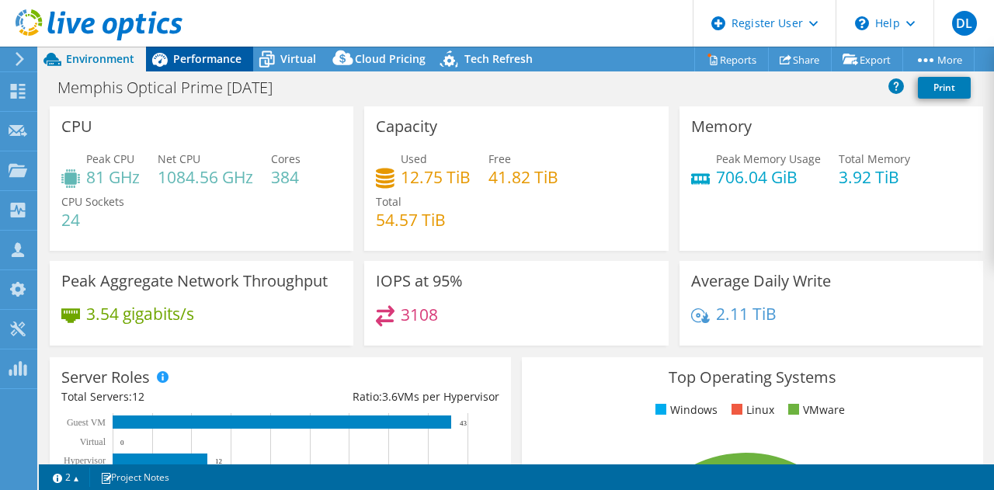
click at [203, 61] on span "Performance" at bounding box center [207, 58] width 68 height 15
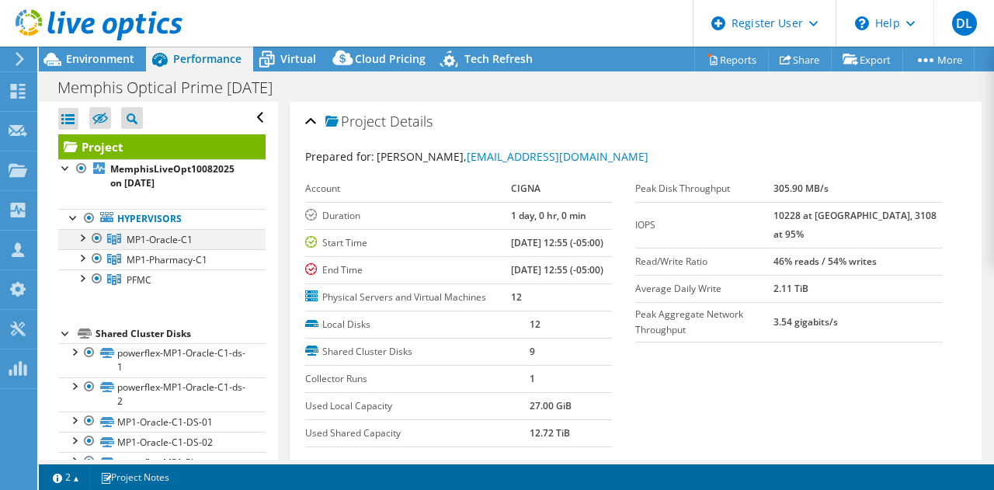
click at [96, 238] on div at bounding box center [97, 238] width 16 height 19
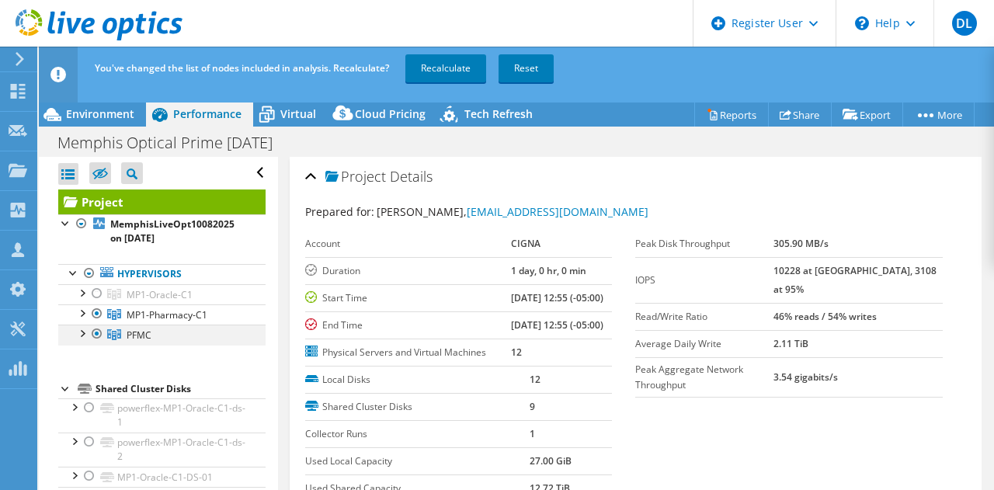
click at [97, 330] on div at bounding box center [97, 334] width 16 height 19
click at [438, 74] on link "Recalculate" at bounding box center [445, 68] width 81 height 28
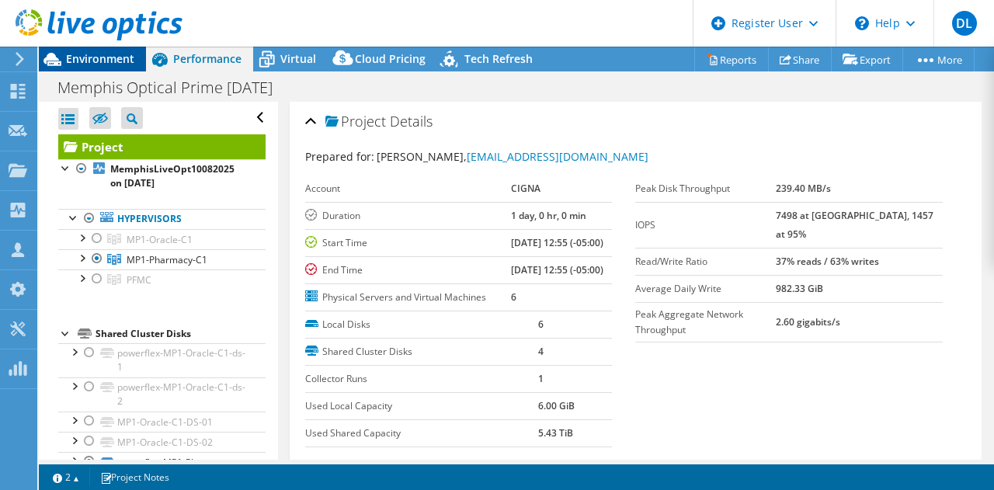
click at [110, 60] on span "Environment" at bounding box center [100, 58] width 68 height 15
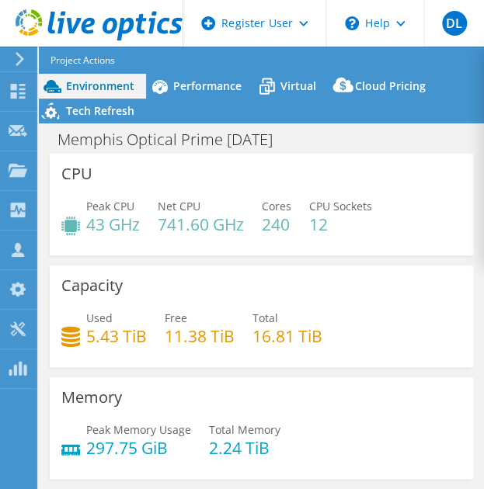
drag, startPoint x: 413, startPoint y: 227, endPoint x: 327, endPoint y: 231, distance: 86.3
click at [327, 231] on div "Peak CPU 43 GHz Net CPU 741.60 GHz Cores 240 CPU Sockets 12" at bounding box center [261, 223] width 400 height 50
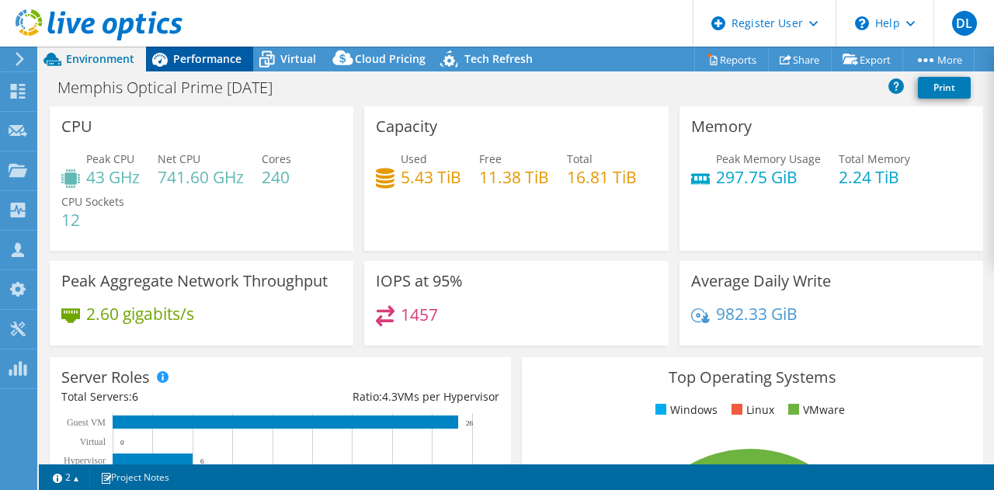
click at [226, 57] on span "Performance" at bounding box center [207, 58] width 68 height 15
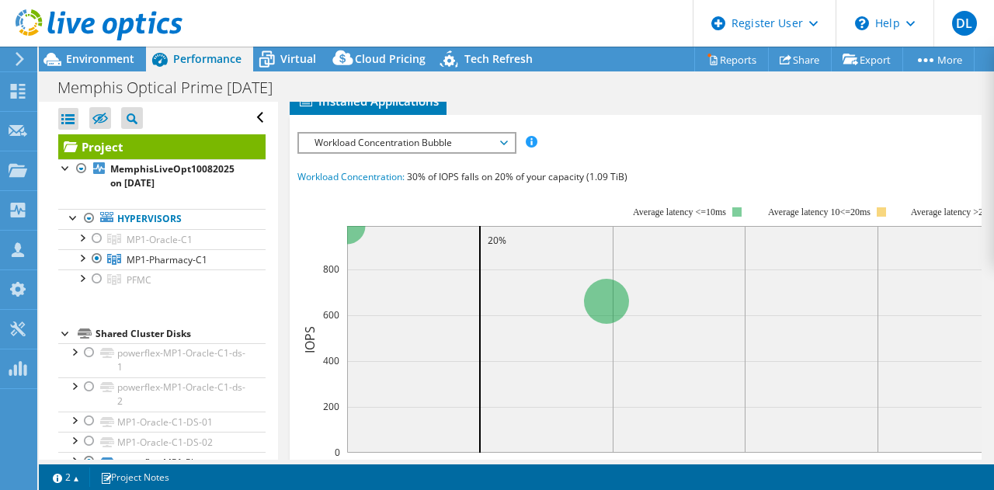
scroll to position [466, 0]
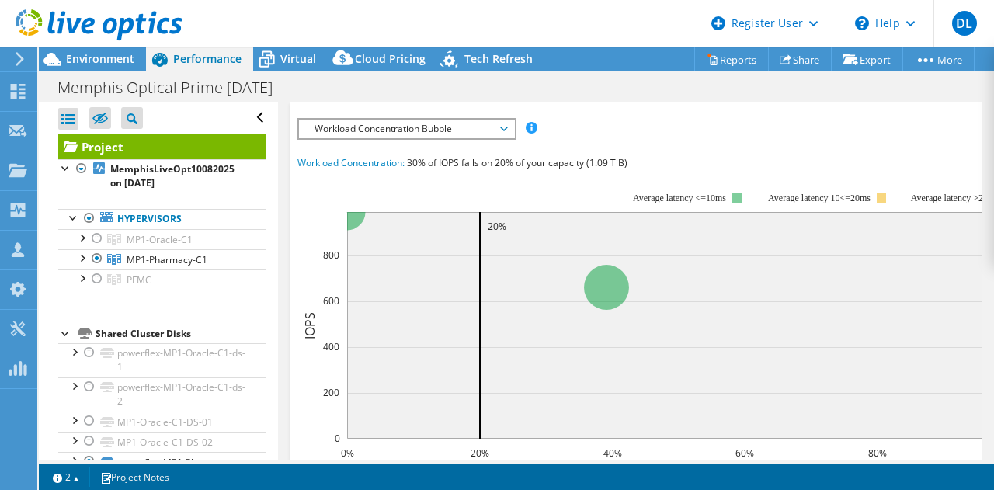
click at [450, 158] on div "IOPS Disk Throughput IO Size Latency Queue Depth CPU Percentage Memory Page Fau…" at bounding box center [635, 401] width 677 height 582
click at [419, 68] on span "Servers" at bounding box center [411, 61] width 62 height 16
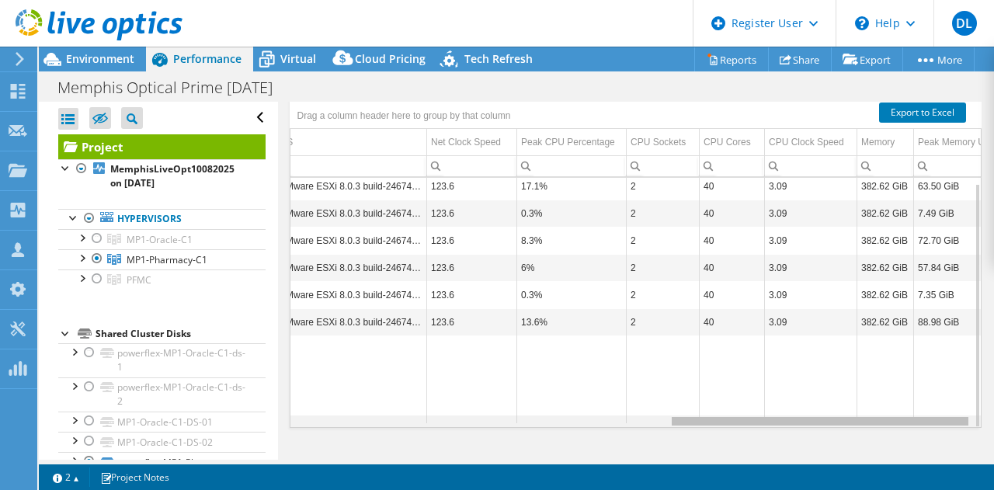
scroll to position [0, 863]
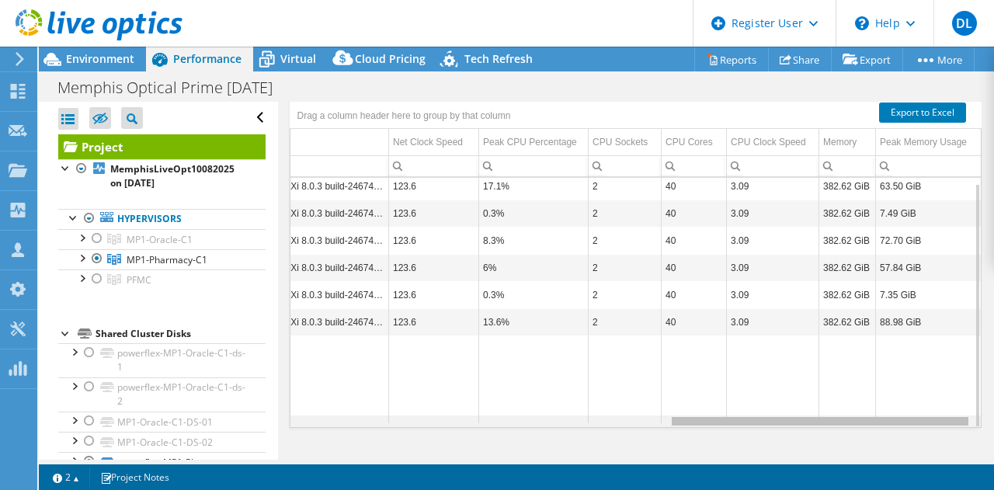
drag, startPoint x: 573, startPoint y: 417, endPoint x: 993, endPoint y: 443, distance: 420.9
click at [993, 443] on body "DL Dell User [PERSON_NAME] [PERSON_NAME][EMAIL_ADDRESS][PERSON_NAME][DOMAIN_NAM…" at bounding box center [497, 245] width 994 height 490
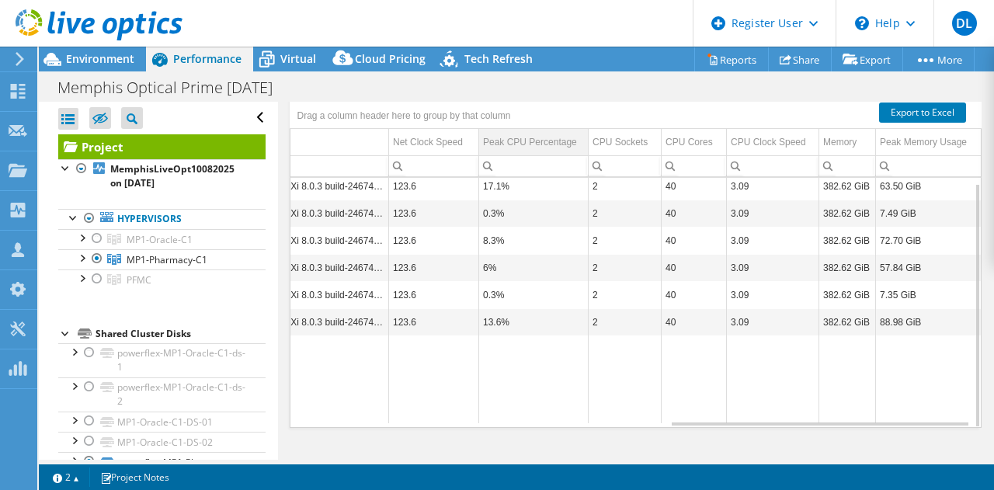
click at [526, 138] on div "Peak CPU Percentage" at bounding box center [530, 142] width 94 height 19
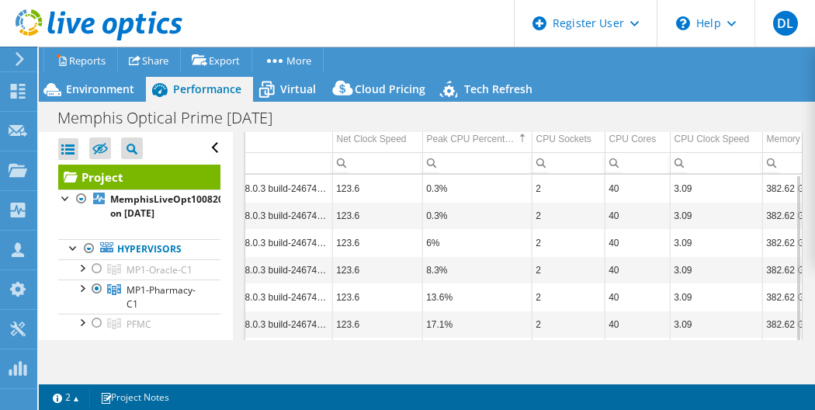
scroll to position [478, 0]
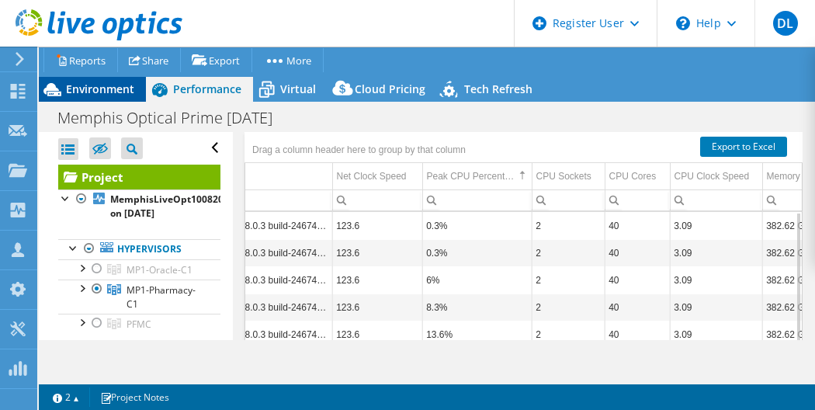
click at [80, 89] on span "Environment" at bounding box center [100, 89] width 68 height 15
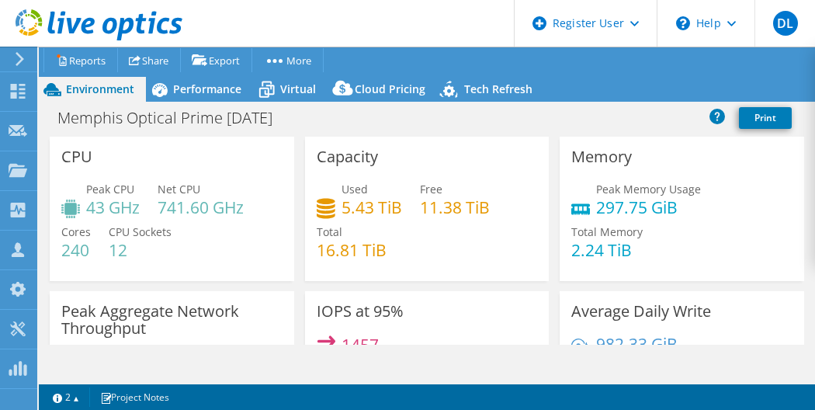
click at [185, 241] on div "Peak CPU 43 GHz Net CPU 741.60 GHz Cores 240 CPU Sockets 12" at bounding box center [171, 227] width 221 height 93
click at [328, 34] on header "DL Dell User [PERSON_NAME] [PERSON_NAME][EMAIL_ADDRESS][PERSON_NAME][DOMAIN_NAM…" at bounding box center [407, 23] width 815 height 47
click at [169, 86] on icon at bounding box center [159, 89] width 27 height 27
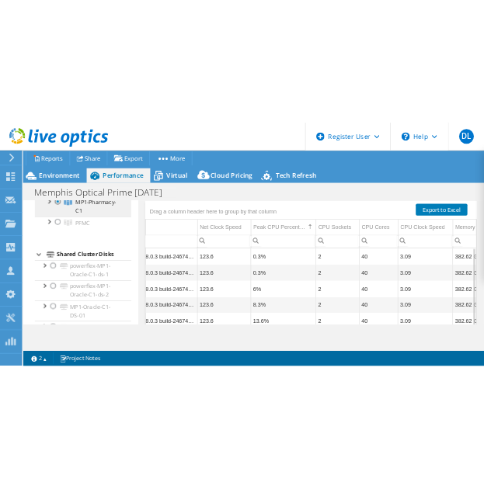
scroll to position [78, 0]
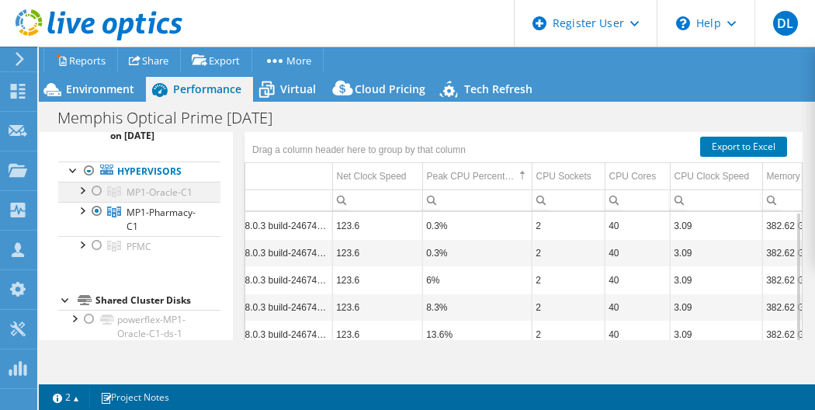
click at [99, 187] on div at bounding box center [97, 191] width 16 height 19
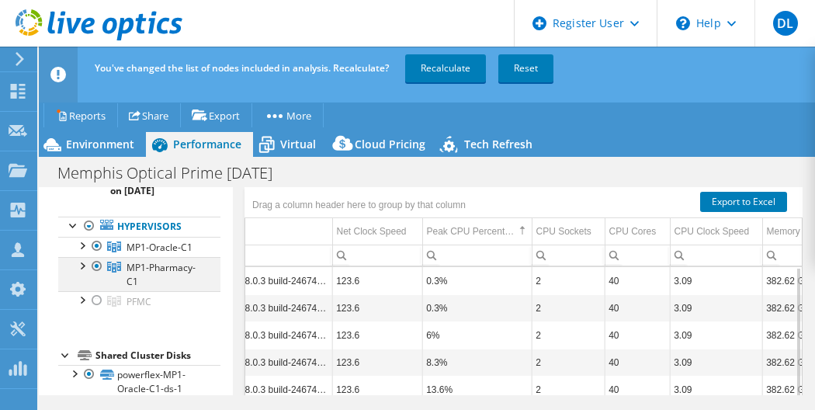
click at [96, 276] on div at bounding box center [97, 266] width 16 height 19
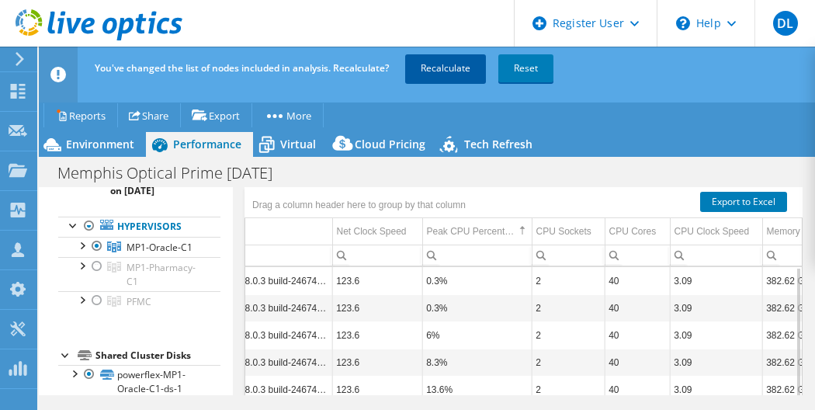
click at [425, 71] on link "Recalculate" at bounding box center [445, 68] width 81 height 28
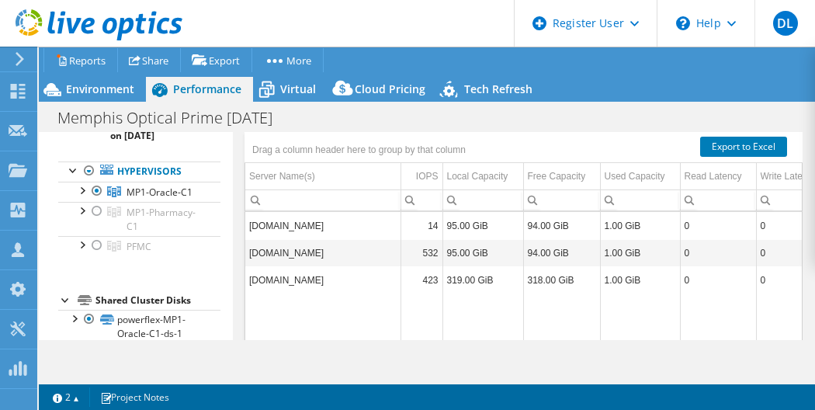
click at [380, 20] on header "DL Dell User [PERSON_NAME] [PERSON_NAME][EMAIL_ADDRESS][PERSON_NAME][DOMAIN_NAM…" at bounding box center [407, 23] width 815 height 47
click at [85, 87] on span "Environment" at bounding box center [100, 89] width 68 height 15
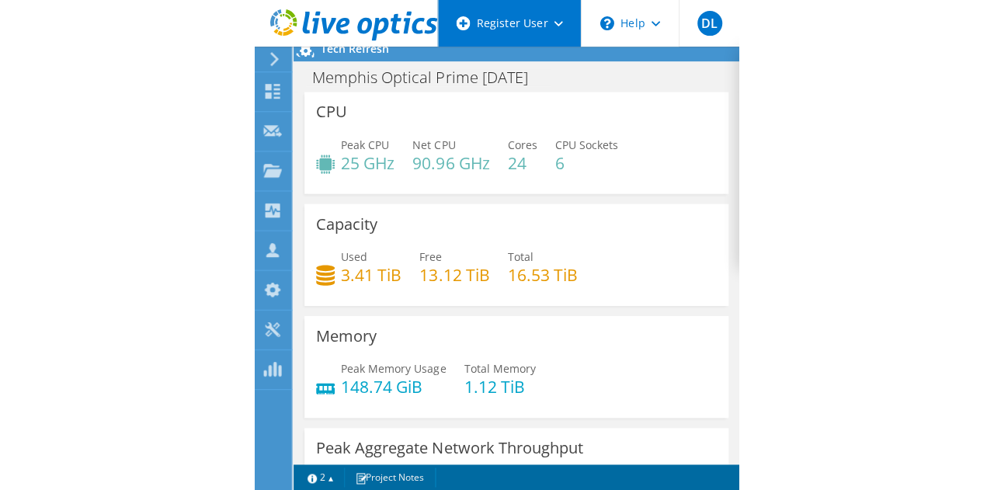
scroll to position [466, 0]
